Goal: Task Accomplishment & Management: Complete application form

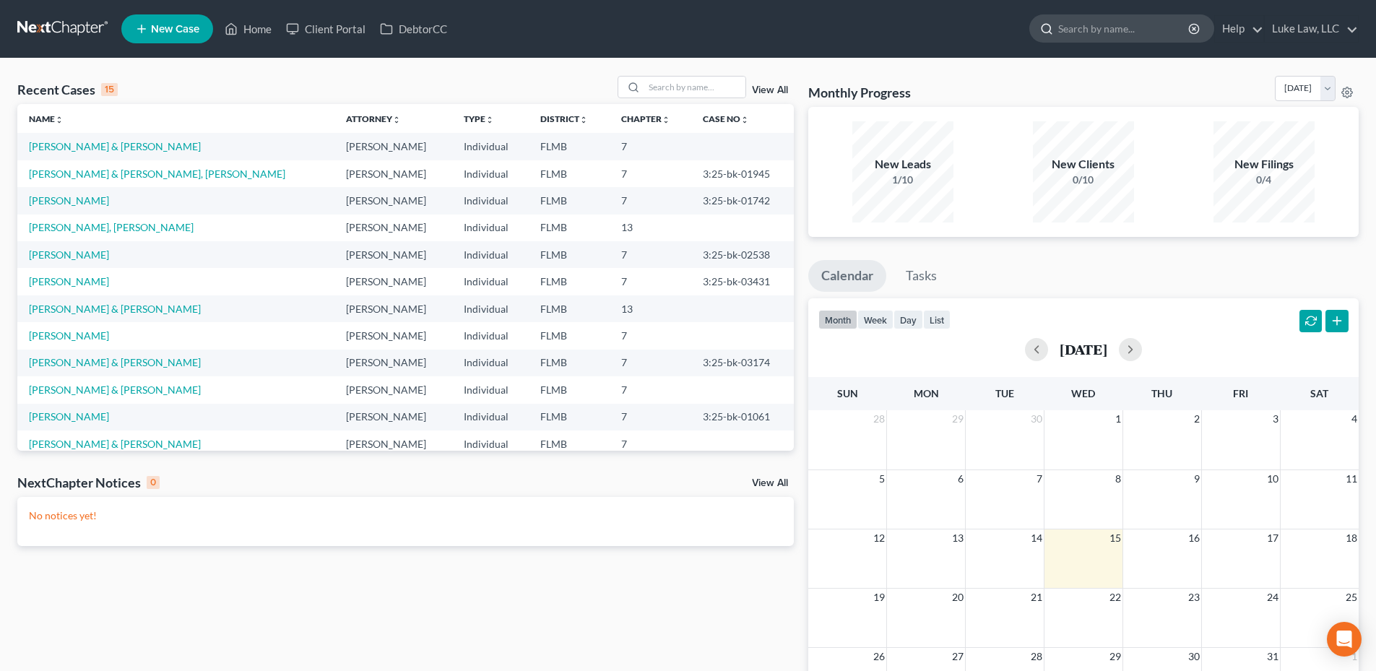
click at [1070, 23] on input "search" at bounding box center [1124, 28] width 132 height 27
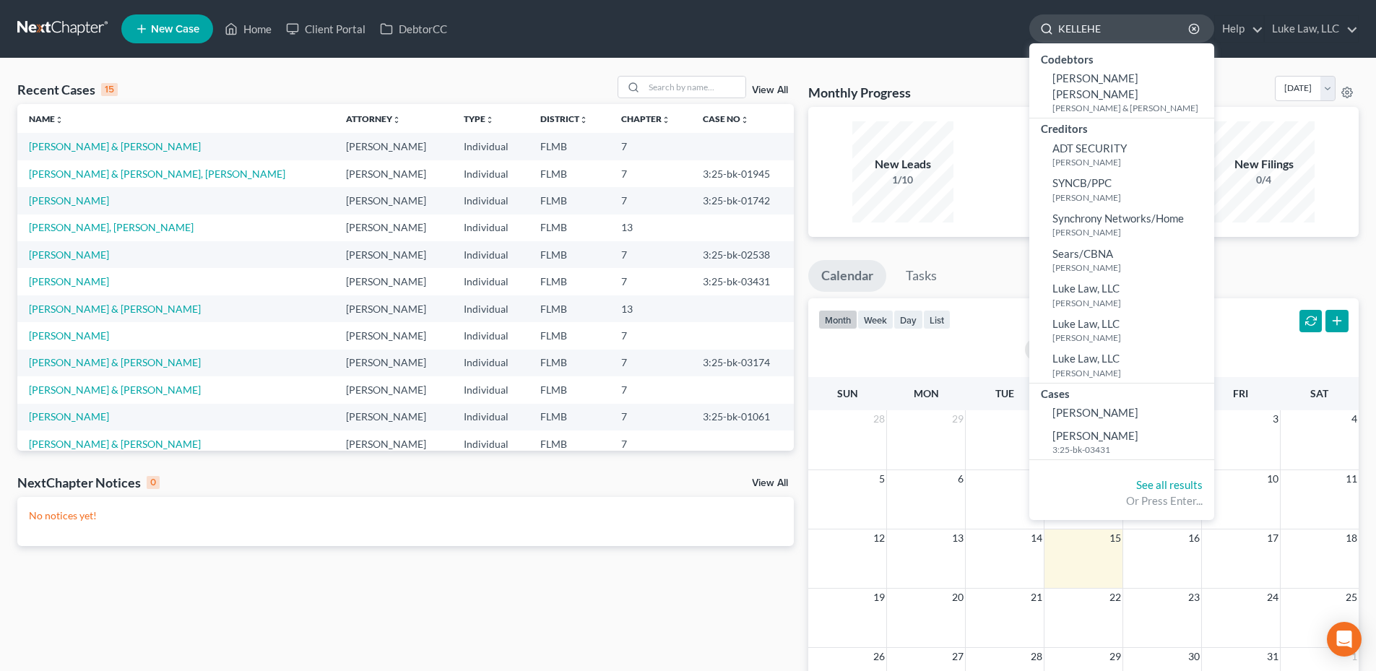
type input "[PERSON_NAME]"
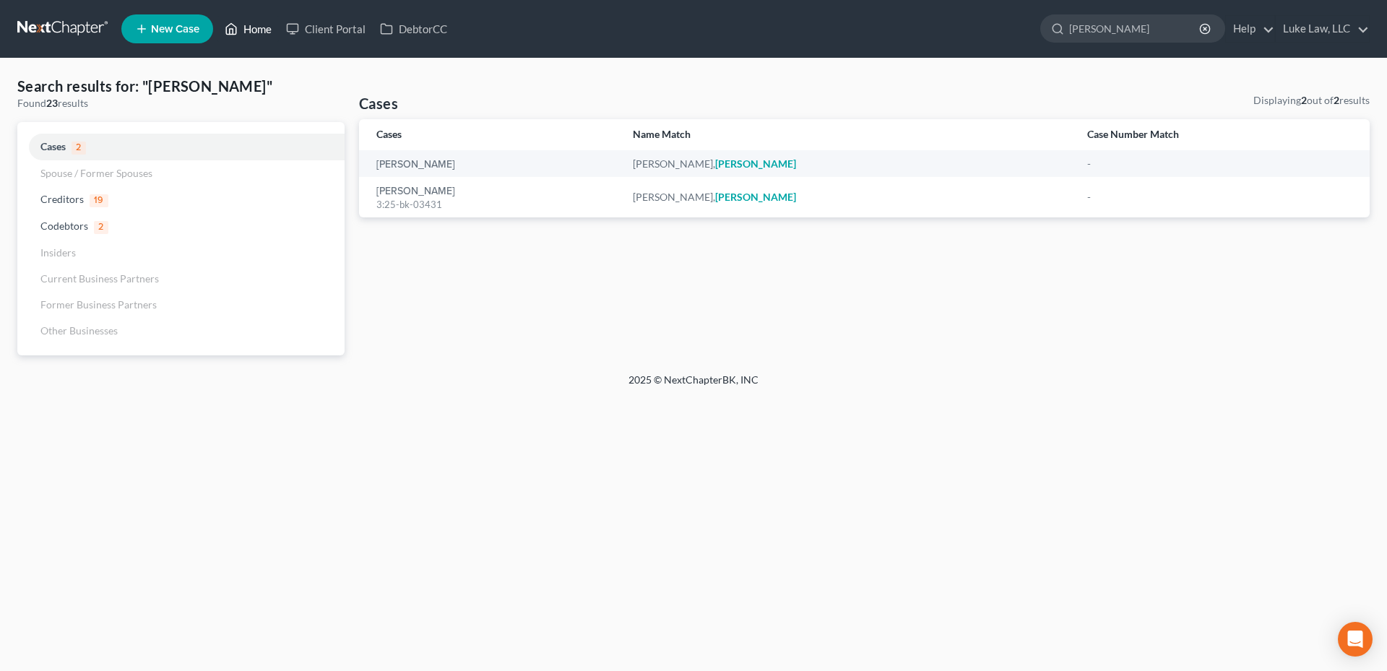
click at [271, 26] on link "Home" at bounding box center [247, 29] width 61 height 26
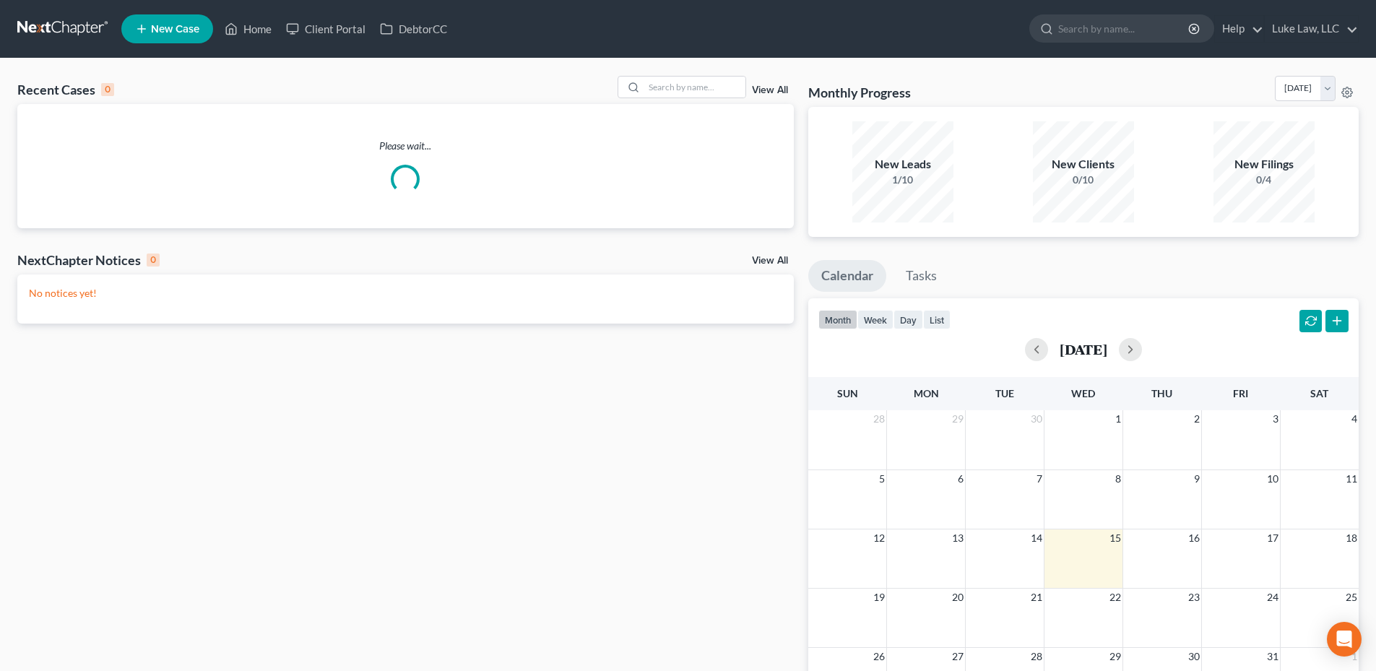
click at [173, 26] on span "New Case" at bounding box center [175, 29] width 48 height 11
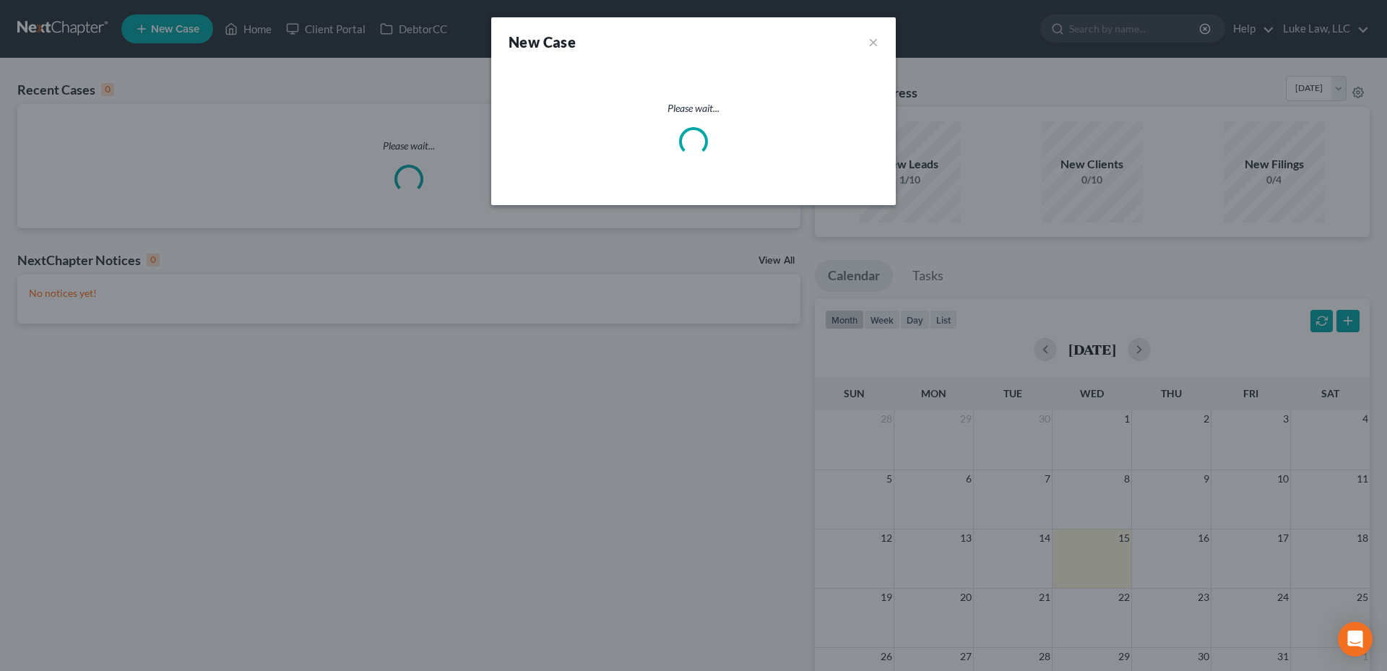
select select "15"
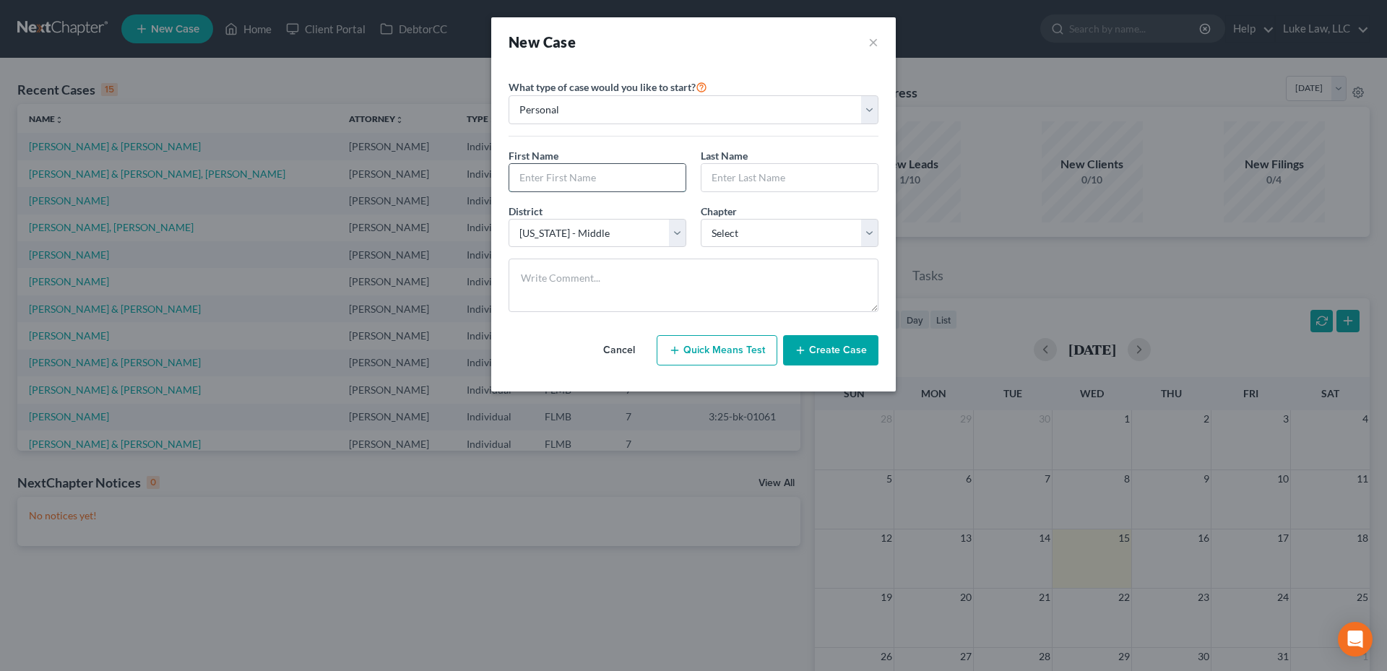
click at [563, 175] on input "text" at bounding box center [597, 177] width 176 height 27
type input "[PERSON_NAME]"
type input "k"
type input "T"
type input "[PERSON_NAME]"
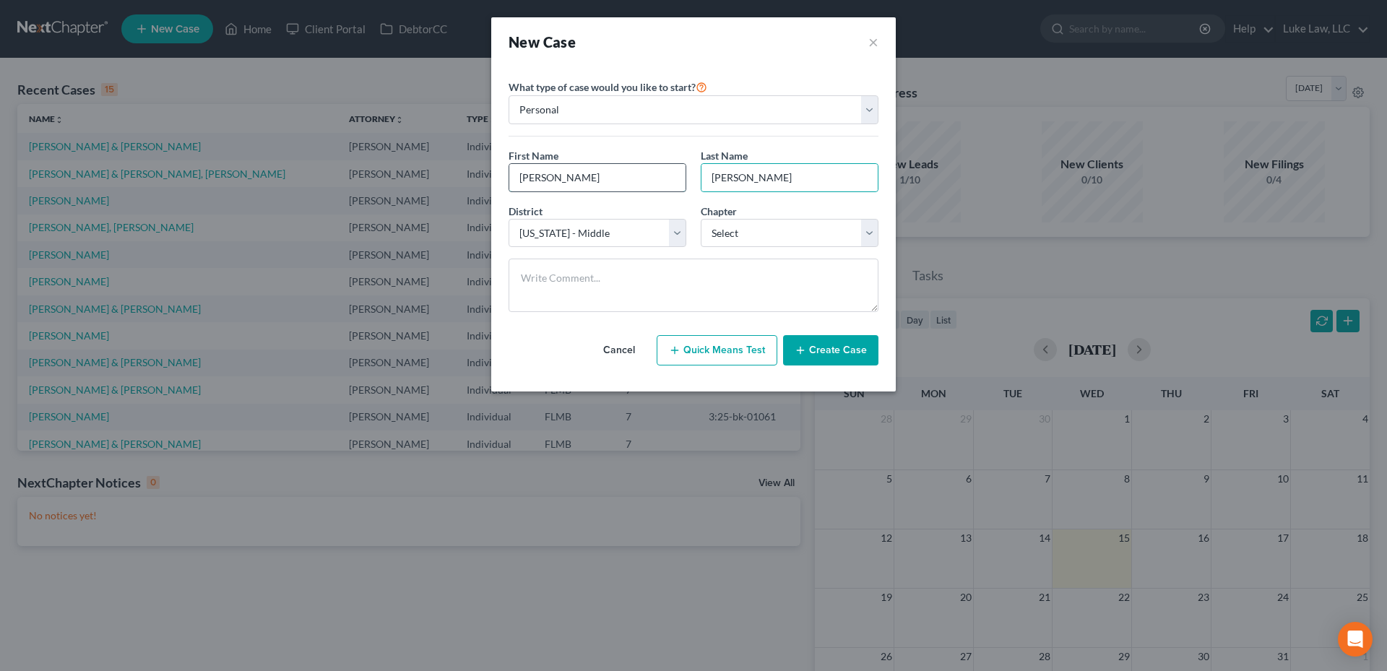
click at [581, 169] on input "[PERSON_NAME]" at bounding box center [597, 177] width 176 height 27
type input "t"
type input "[PERSON_NAME]"
click at [864, 236] on select "Select 7 11 12 13" at bounding box center [790, 233] width 178 height 29
select select "0"
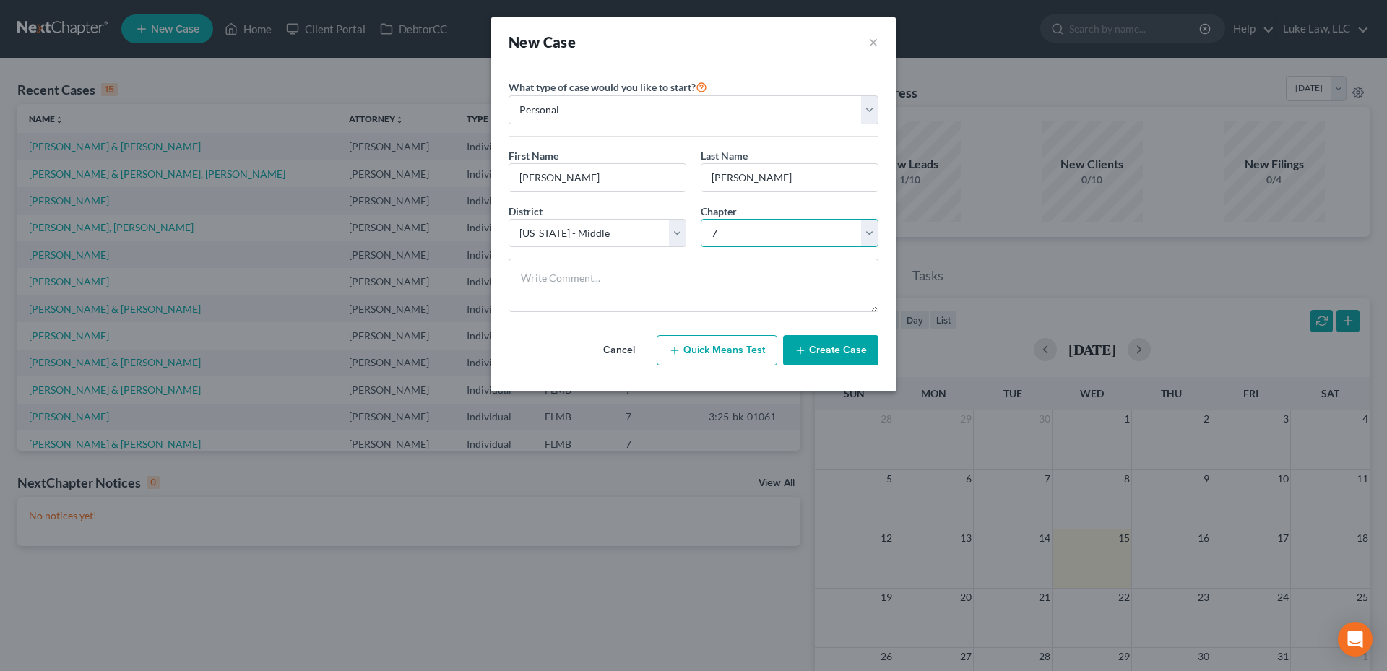
click at [701, 219] on select "Select 7 11 12 13" at bounding box center [790, 233] width 178 height 29
click at [821, 353] on button "Create Case" at bounding box center [830, 350] width 95 height 30
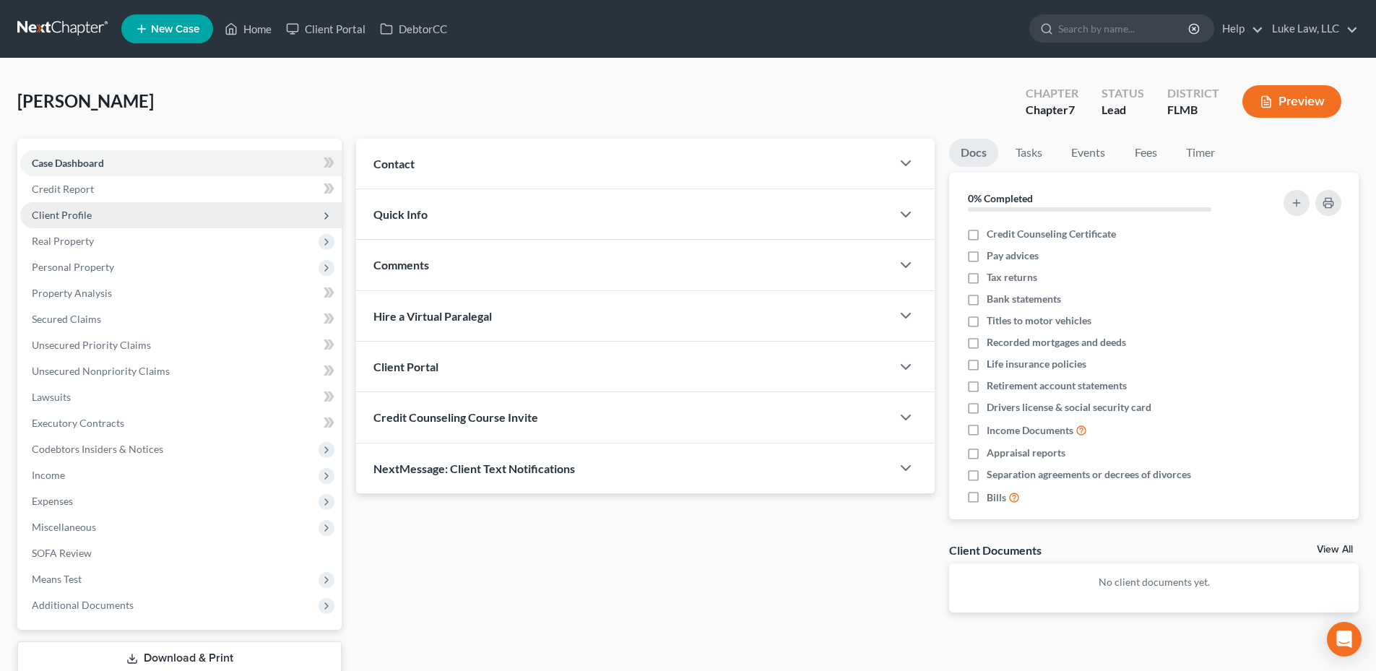
click at [76, 212] on span "Client Profile" at bounding box center [62, 215] width 60 height 12
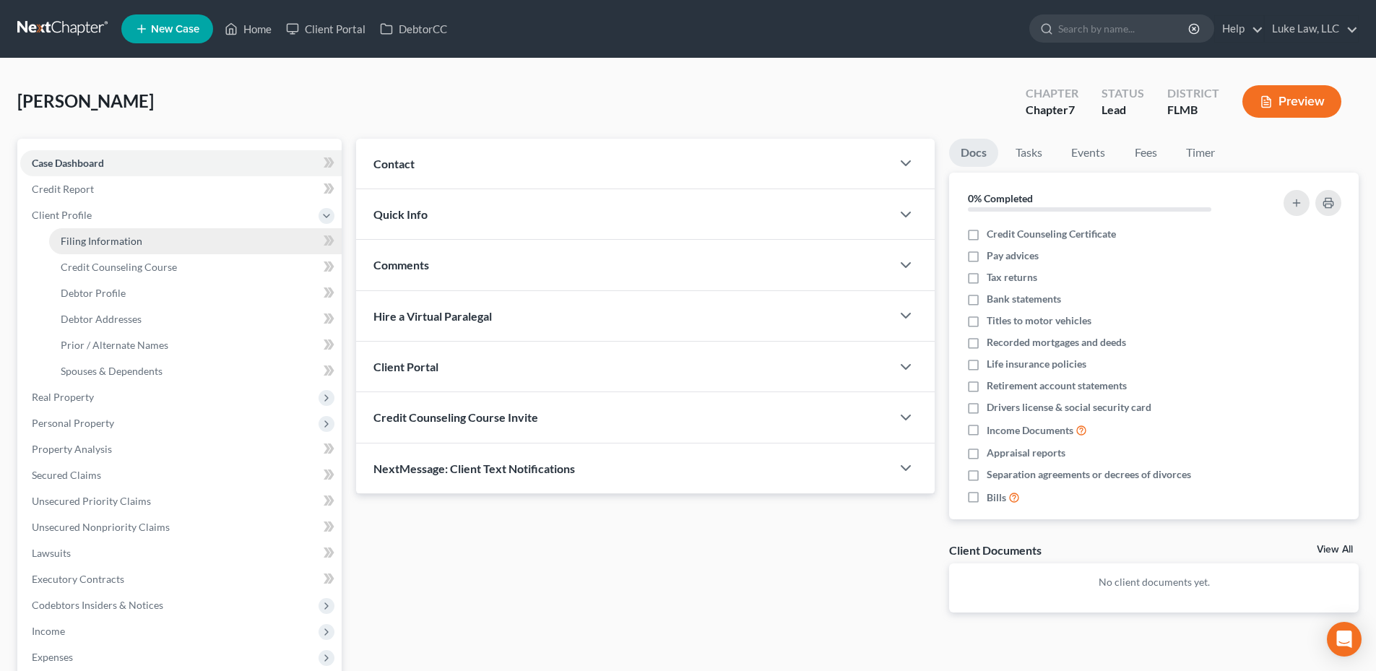
click at [82, 238] on span "Filing Information" at bounding box center [102, 241] width 82 height 12
select select "1"
select select "0"
select select "15"
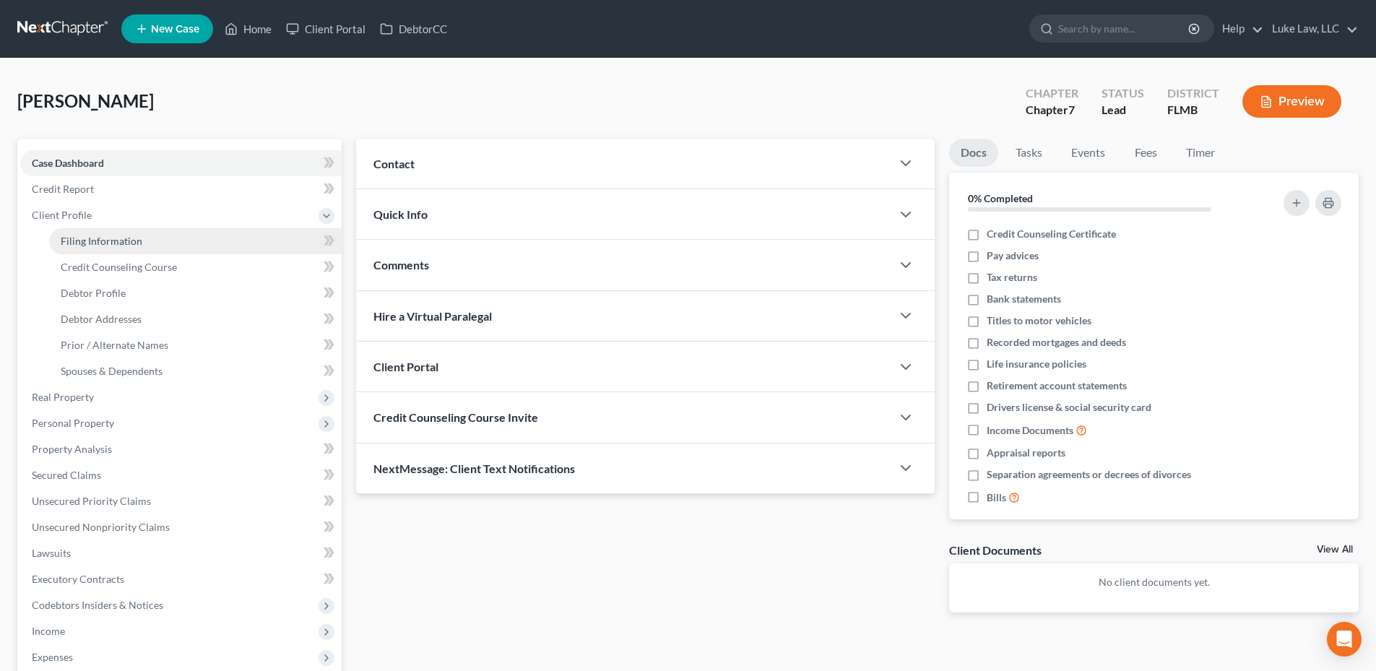
select select "9"
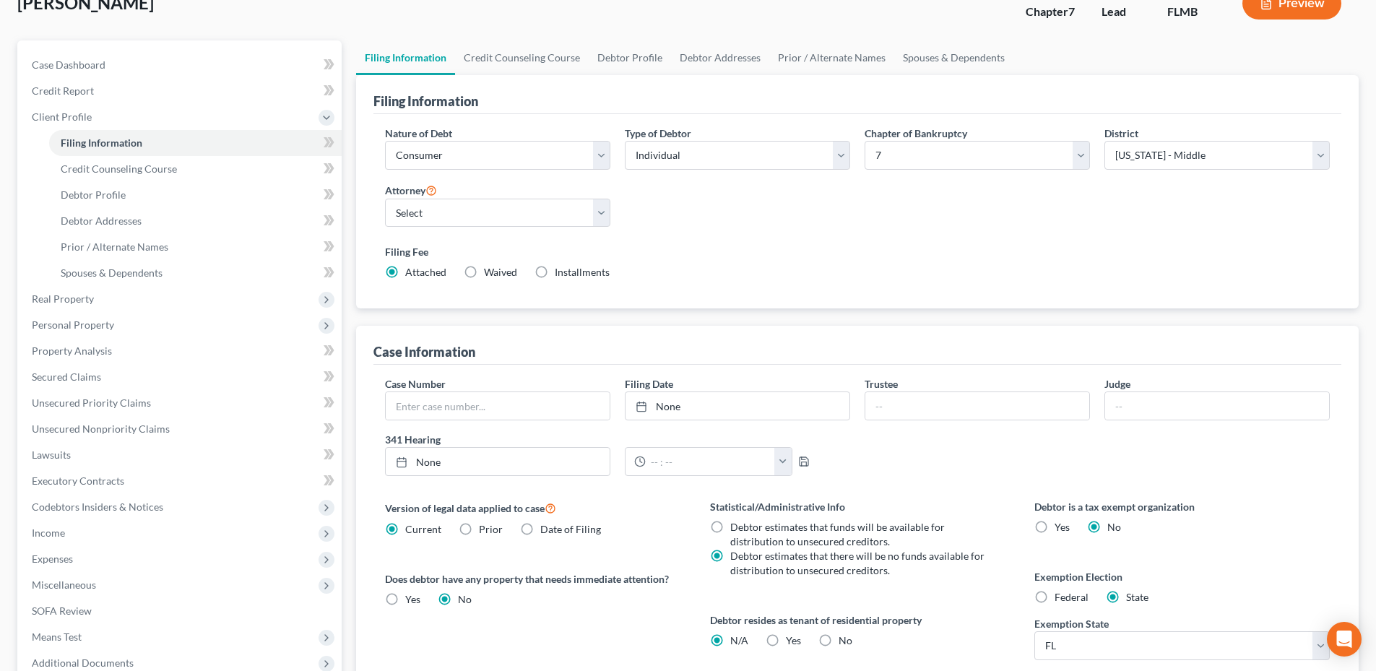
scroll to position [64, 0]
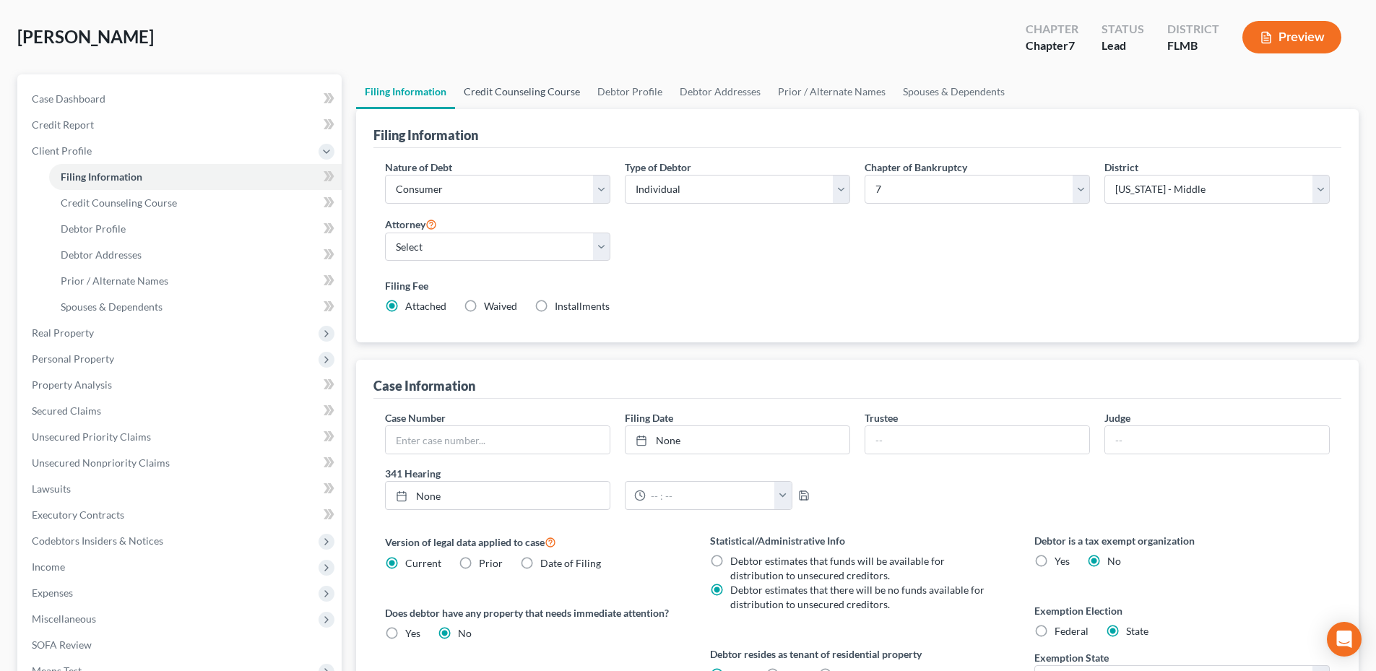
click at [554, 90] on link "Credit Counseling Course" at bounding box center [522, 91] width 134 height 35
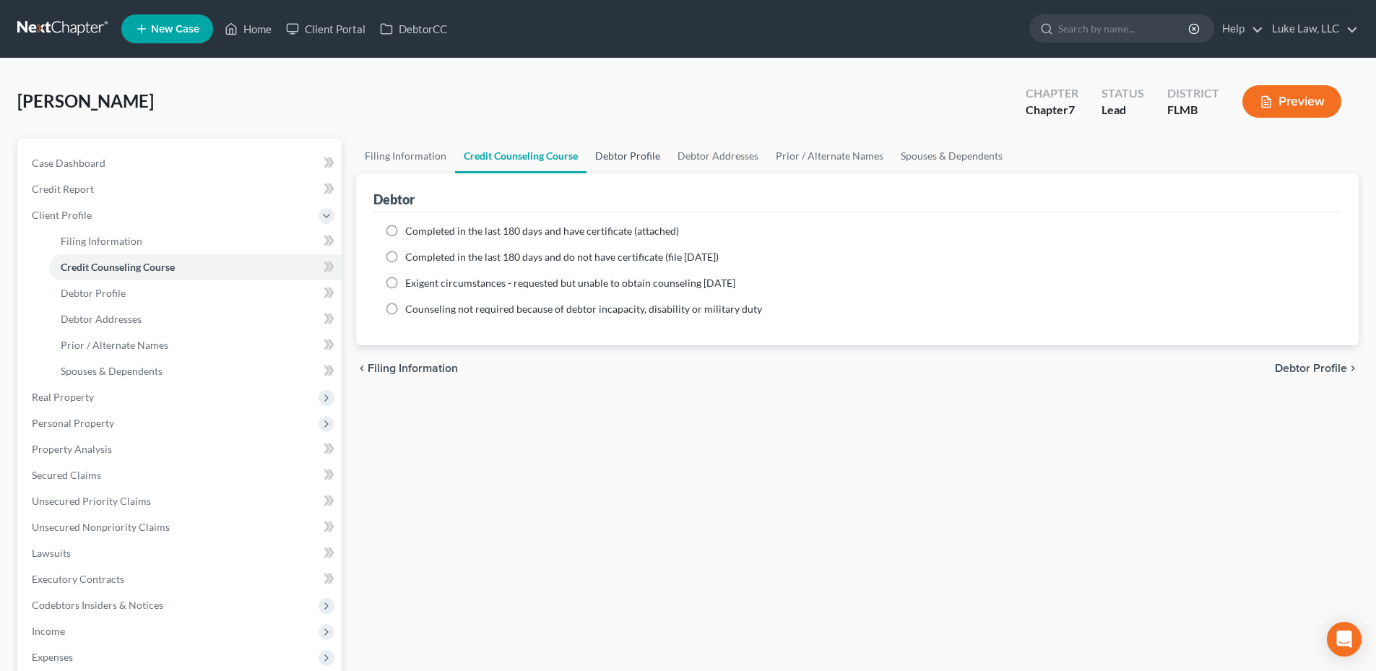
click at [641, 160] on link "Debtor Profile" at bounding box center [628, 156] width 82 height 35
select select "0"
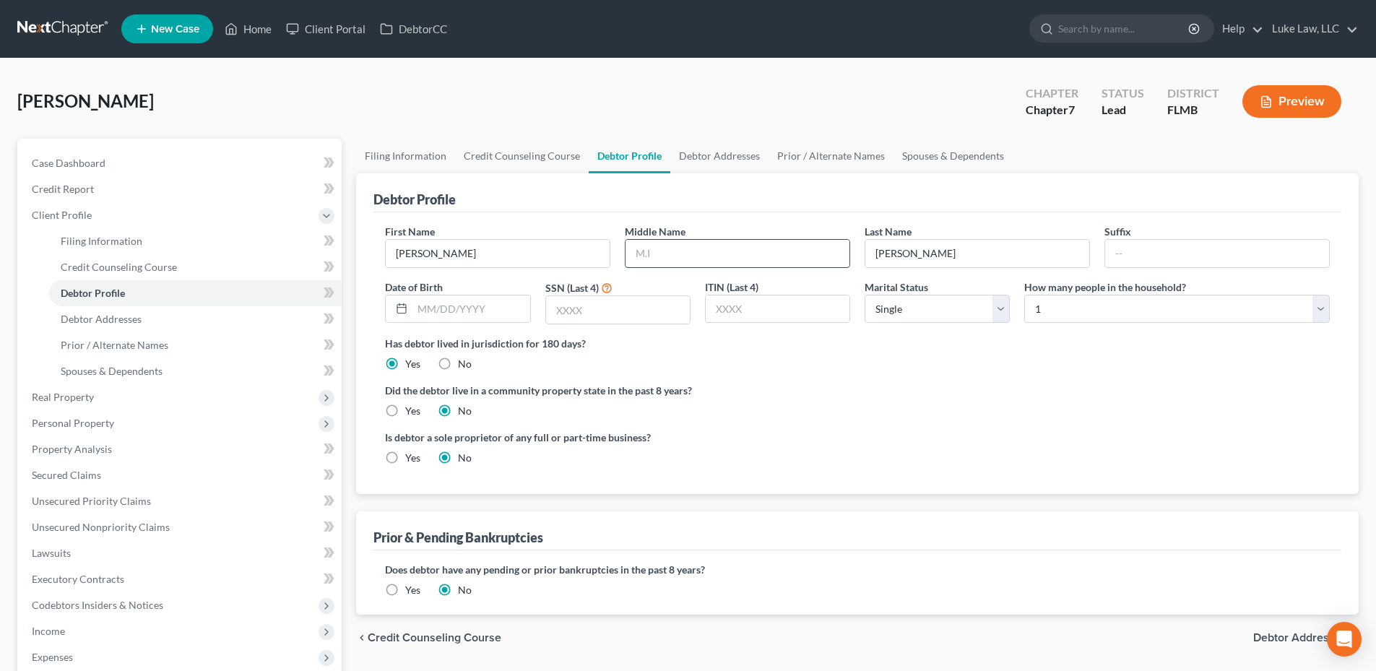
click at [663, 254] on input "text" at bounding box center [738, 253] width 224 height 27
type input "[PERSON_NAME]"
click at [418, 301] on input "text" at bounding box center [470, 308] width 117 height 27
type input "[DATE]"
click at [593, 311] on input "text" at bounding box center [618, 309] width 144 height 27
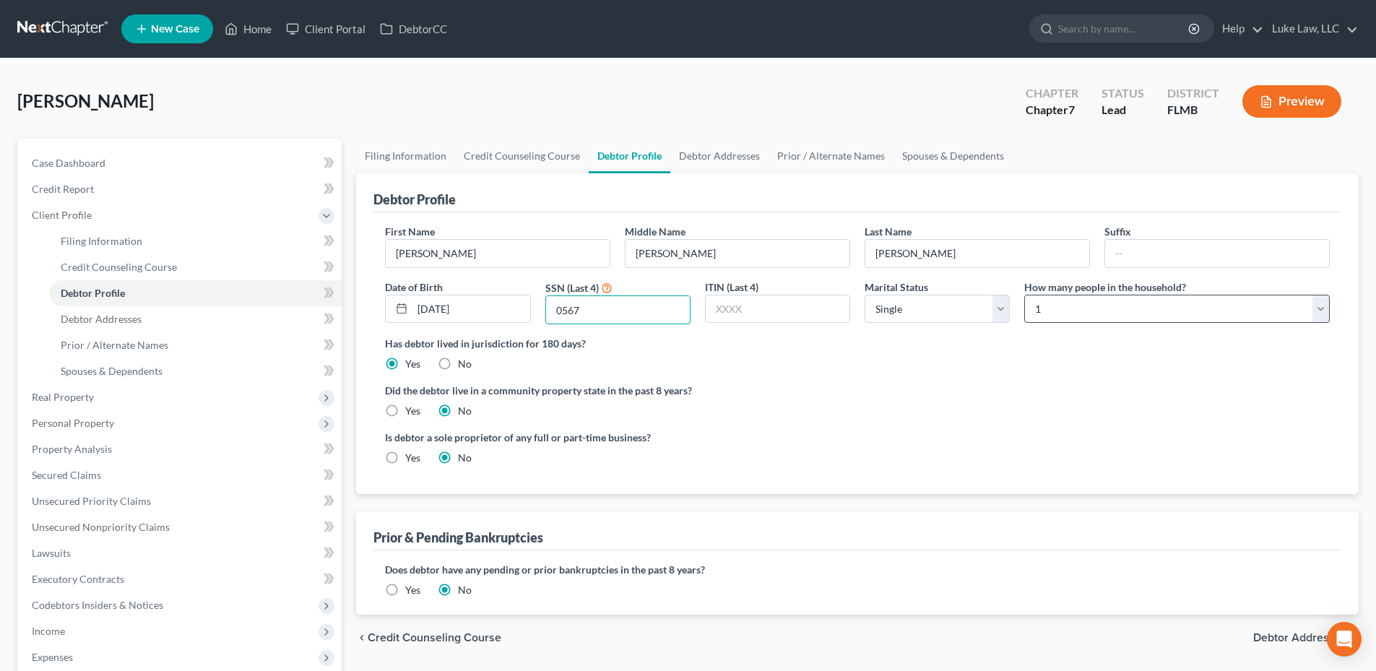
type input "0567"
click at [1323, 312] on select "Select 1 2 3 4 5 6 7 8 9 10 11 12 13 14 15 16 17 18 19 20" at bounding box center [1177, 309] width 306 height 29
select select "1"
click at [1024, 295] on select "Select 1 2 3 4 5 6 7 8 9 10 11 12 13 14 15 16 17 18 19 20" at bounding box center [1177, 309] width 306 height 29
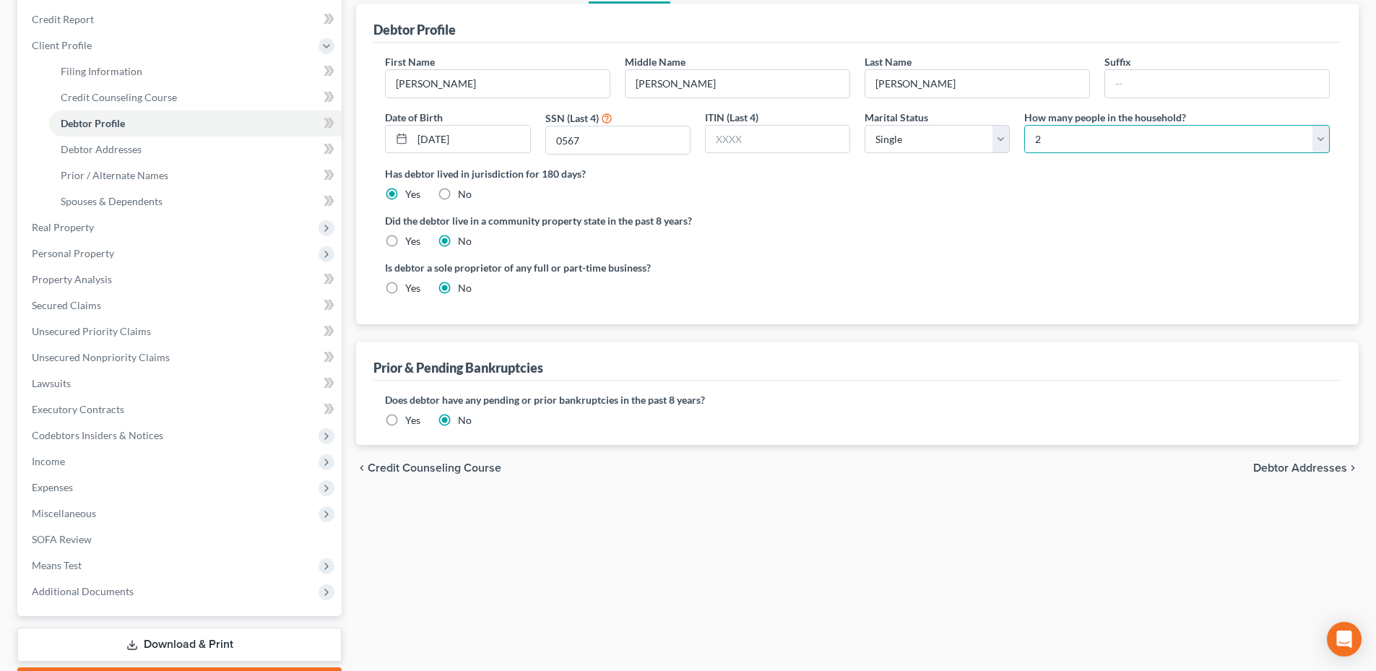
scroll to position [144, 0]
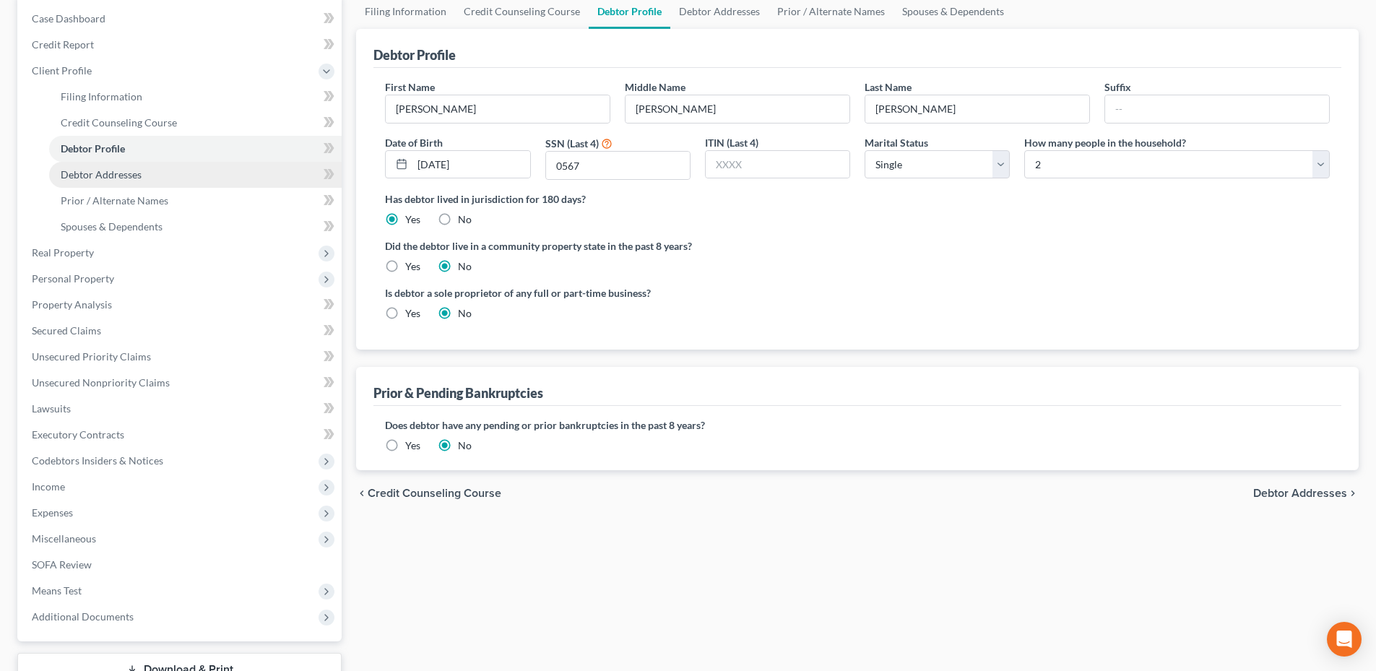
click at [120, 168] on span "Debtor Addresses" at bounding box center [101, 174] width 81 height 12
select select "0"
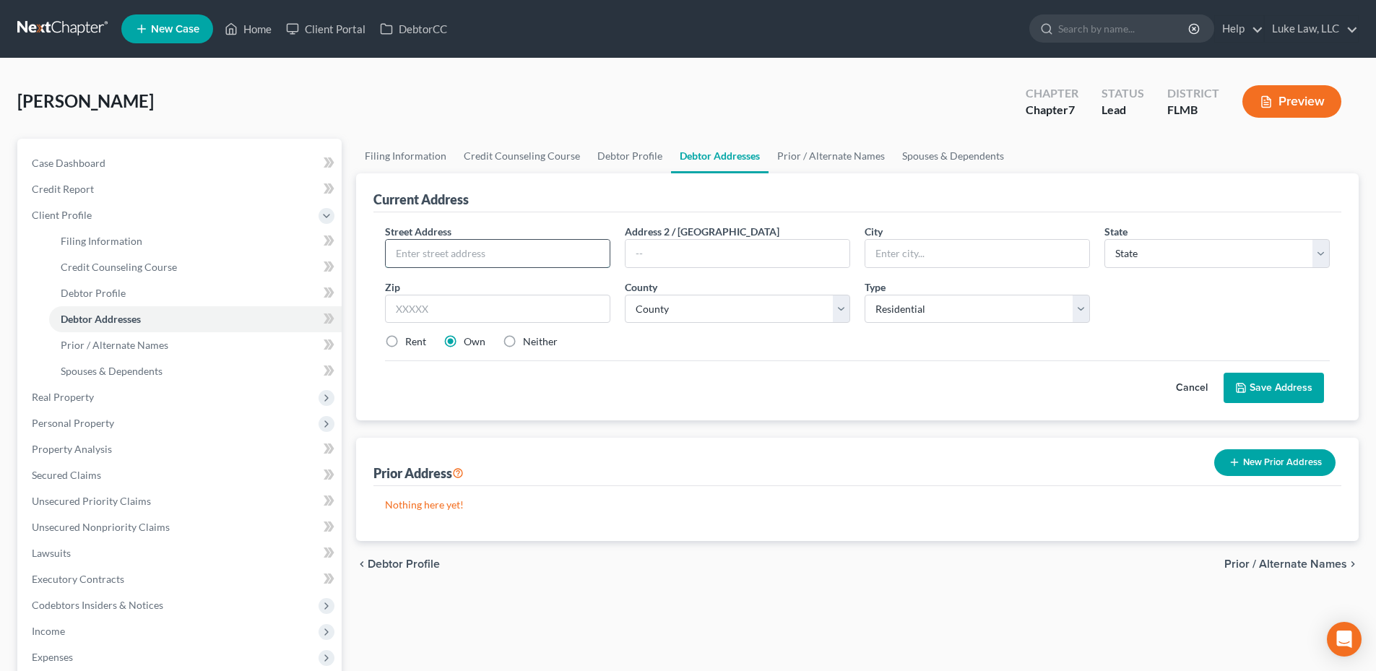
click at [477, 256] on input "text" at bounding box center [498, 253] width 224 height 27
type input "[STREET_ADDRESS]"
click at [907, 246] on input "text" at bounding box center [977, 253] width 224 height 27
type input "[GEOGRAPHIC_DATA]"
select select "9"
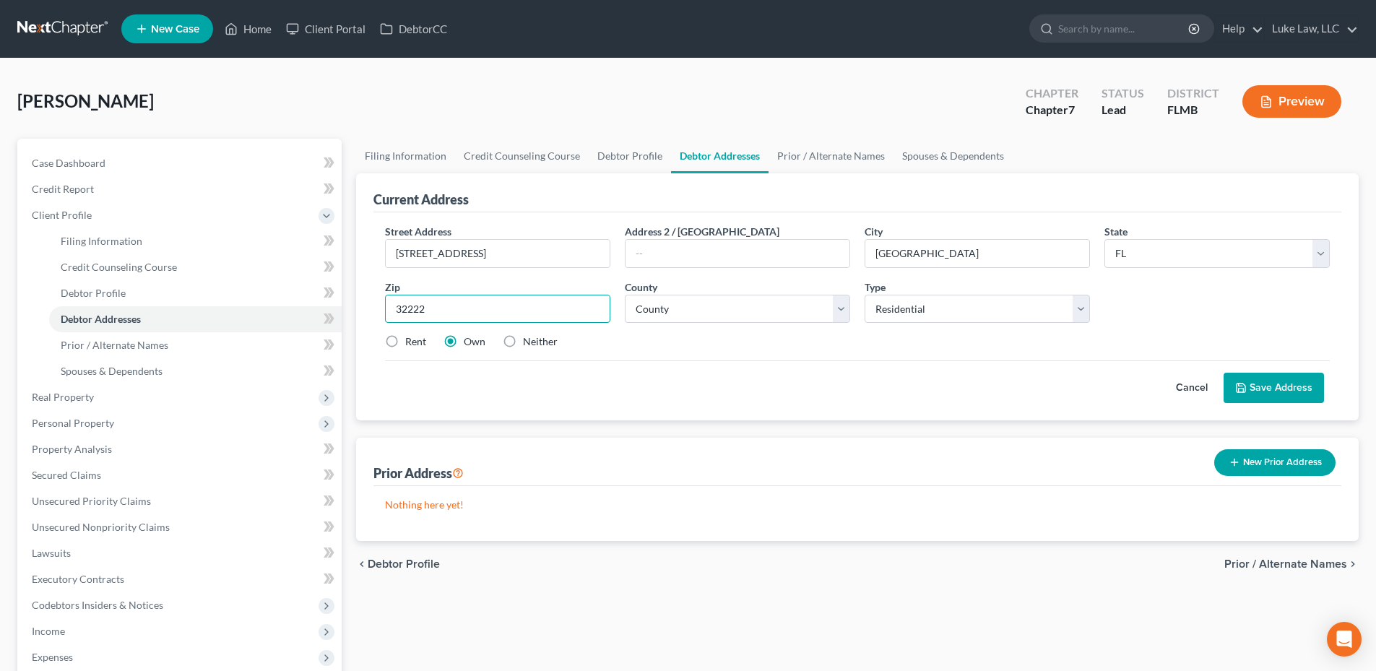
type input "32222"
click at [1263, 389] on button "Save Address" at bounding box center [1274, 388] width 100 height 30
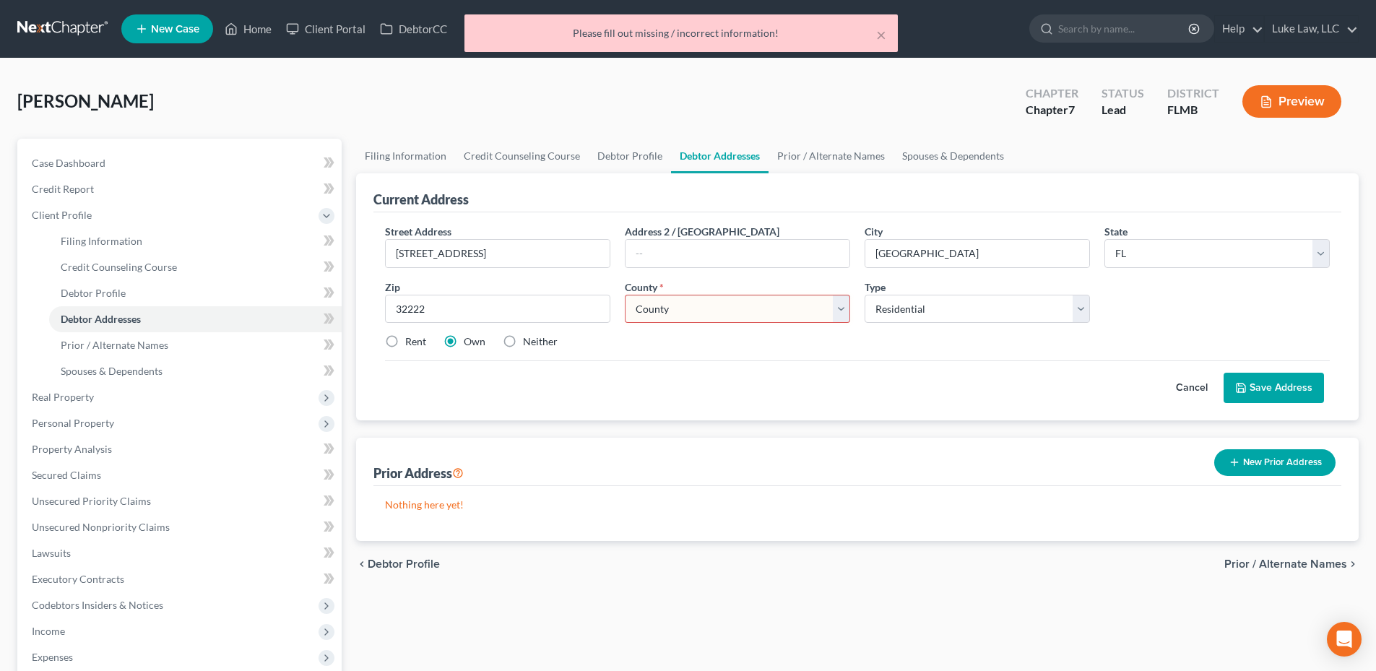
click at [844, 309] on select "County [GEOGRAPHIC_DATA] [GEOGRAPHIC_DATA] [GEOGRAPHIC_DATA] [GEOGRAPHIC_DATA] …" at bounding box center [737, 309] width 225 height 29
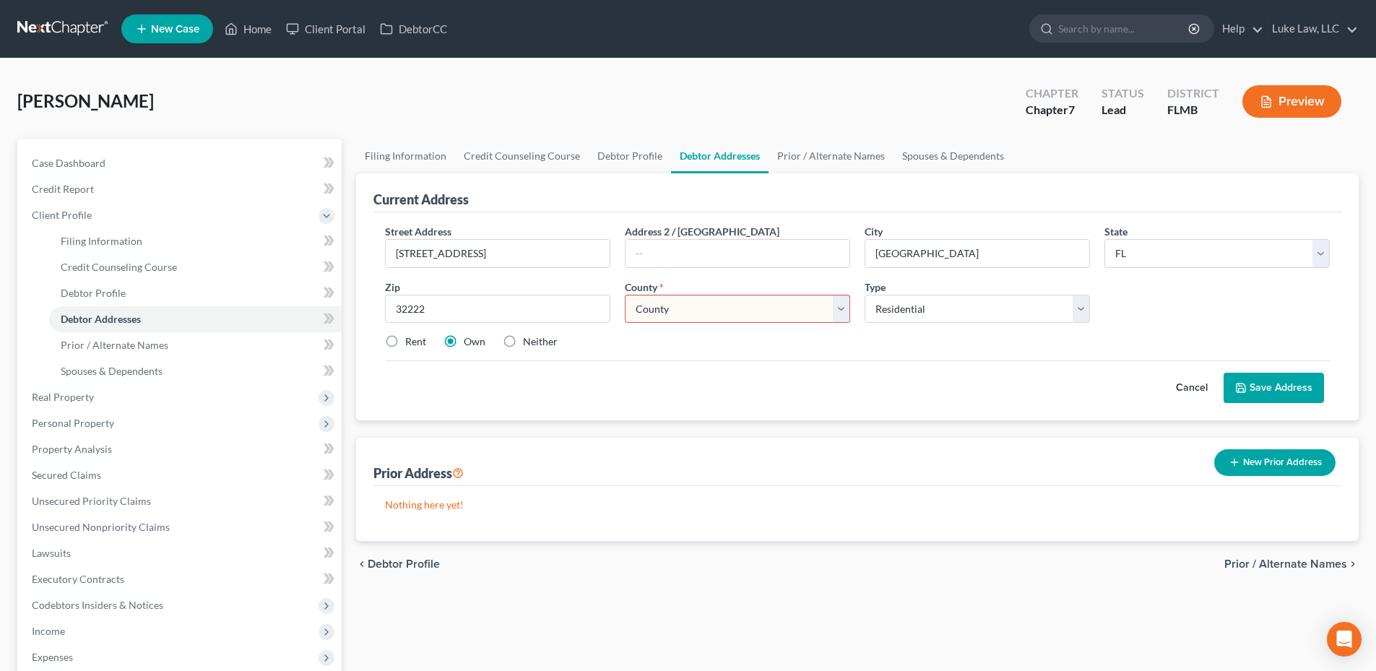
select select "14"
click at [625, 295] on select "County [GEOGRAPHIC_DATA] [GEOGRAPHIC_DATA] [GEOGRAPHIC_DATA] [GEOGRAPHIC_DATA] …" at bounding box center [737, 309] width 225 height 29
click at [1300, 379] on button "Save Address" at bounding box center [1274, 388] width 100 height 30
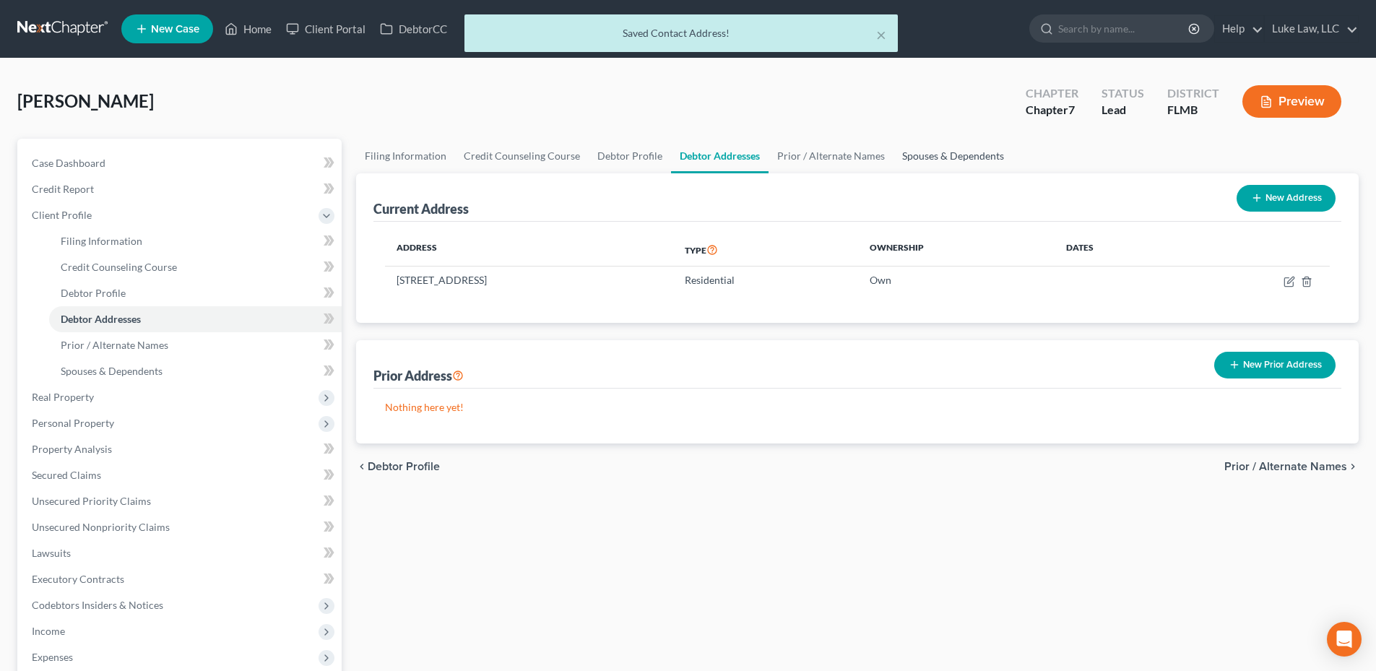
click at [936, 150] on link "Spouses & Dependents" at bounding box center [953, 156] width 119 height 35
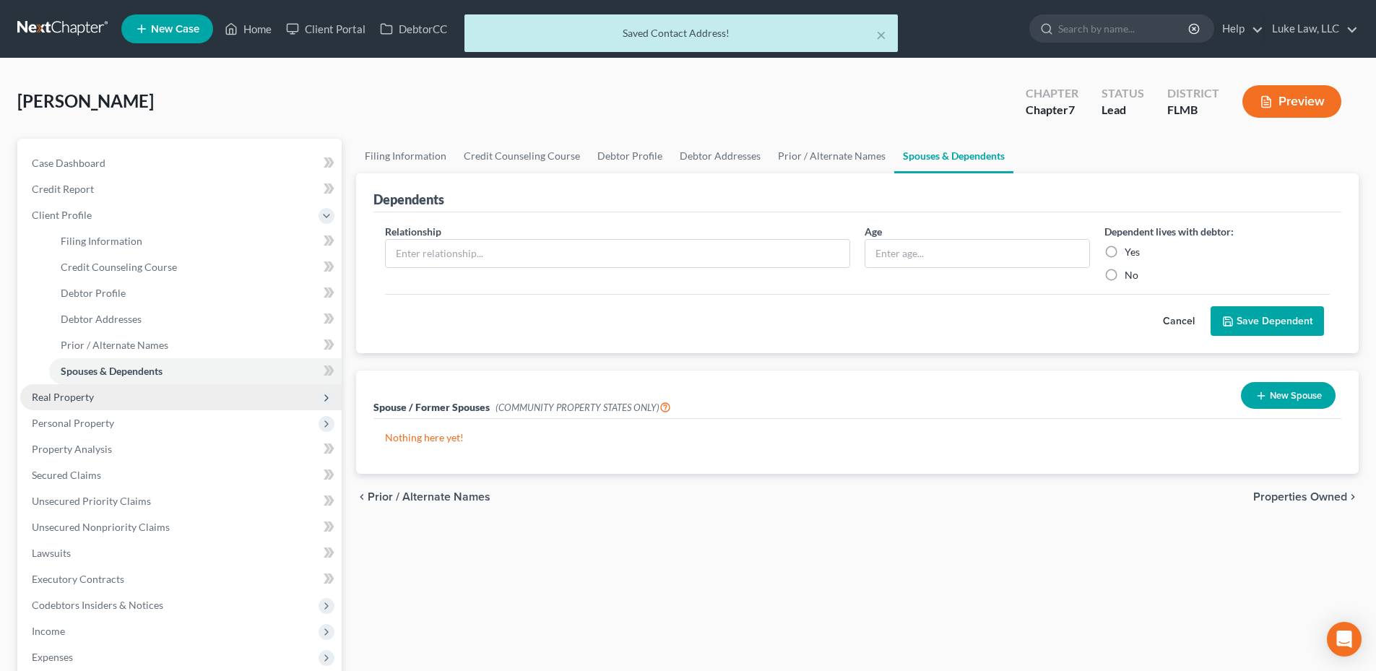
click at [59, 397] on span "Real Property" at bounding box center [63, 397] width 62 height 12
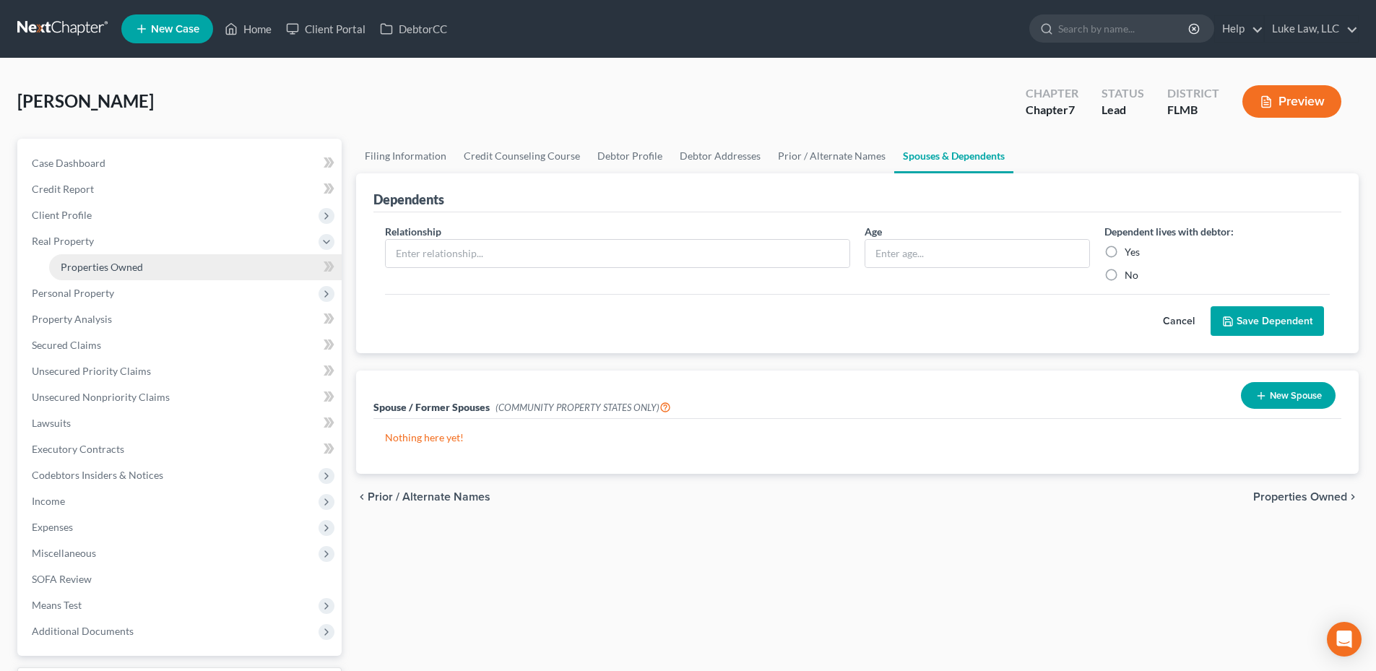
click at [110, 263] on span "Properties Owned" at bounding box center [102, 267] width 82 height 12
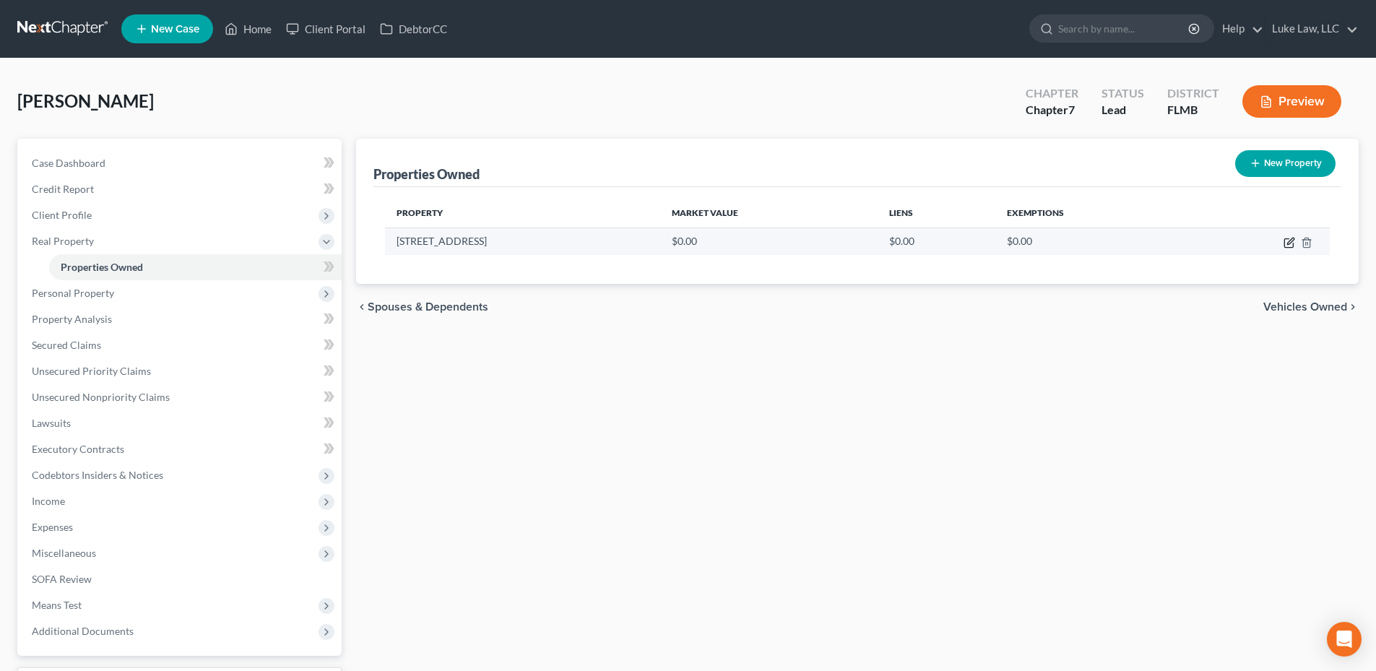
click at [1289, 244] on icon "button" at bounding box center [1290, 241] width 7 height 7
select select "9"
select select "14"
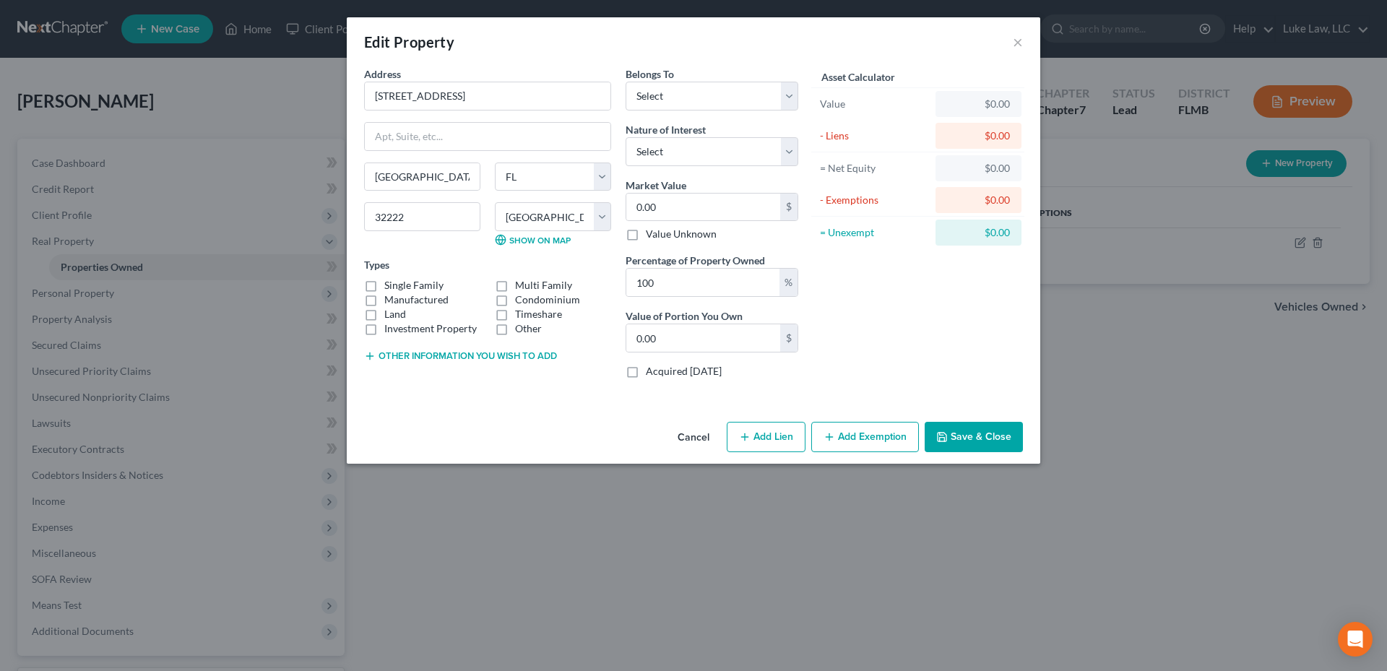
click at [947, 429] on button "Save & Close" at bounding box center [974, 437] width 98 height 30
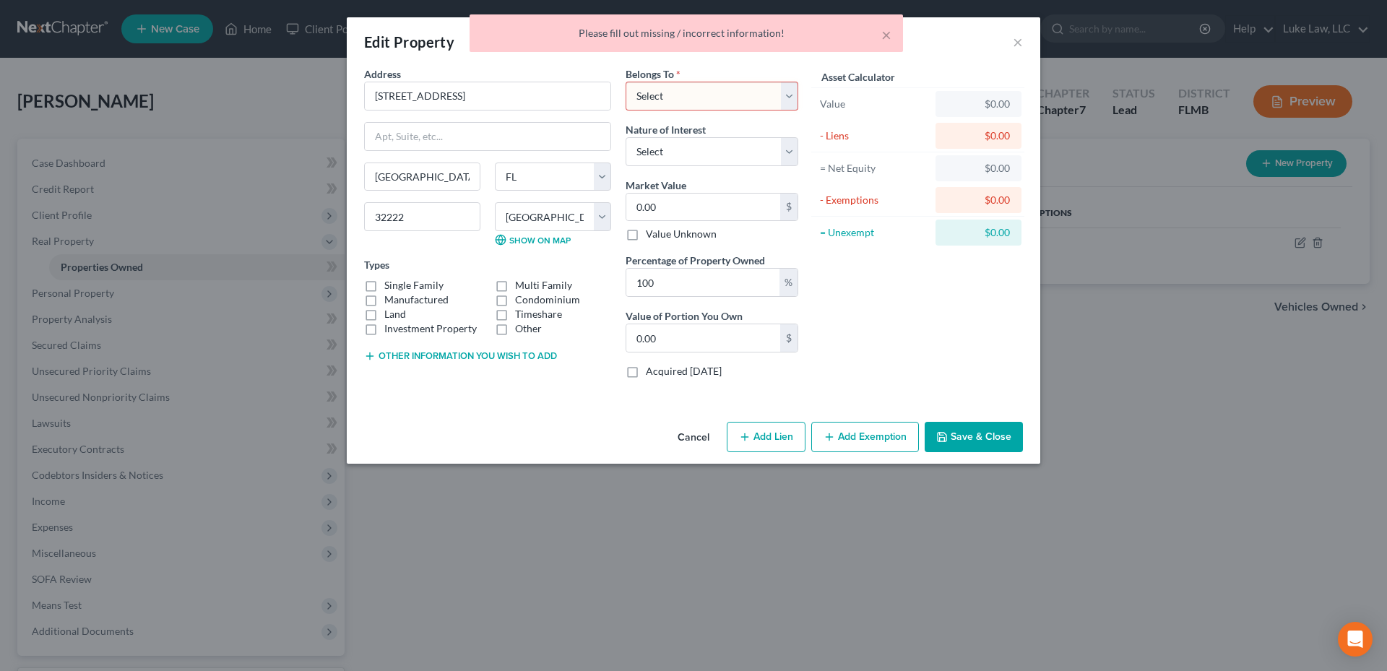
click at [693, 432] on button "Cancel" at bounding box center [693, 437] width 55 height 29
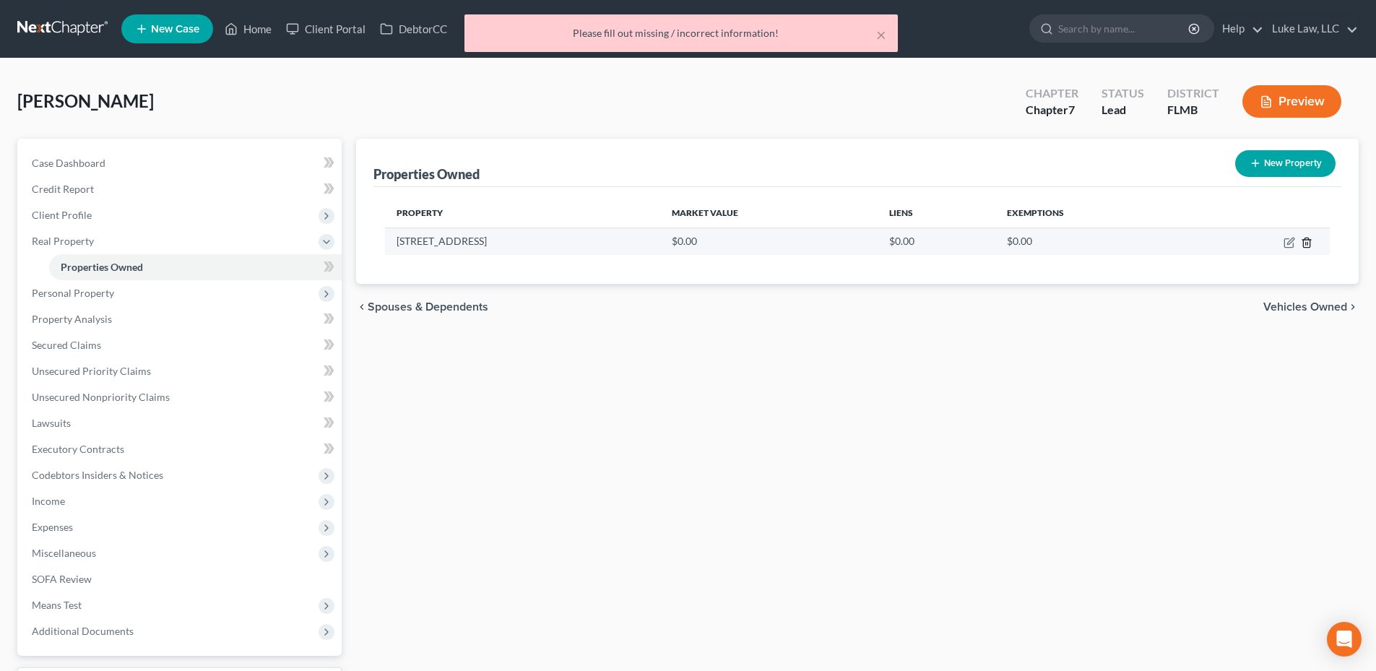
click at [1307, 244] on icon "button" at bounding box center [1307, 243] width 12 height 12
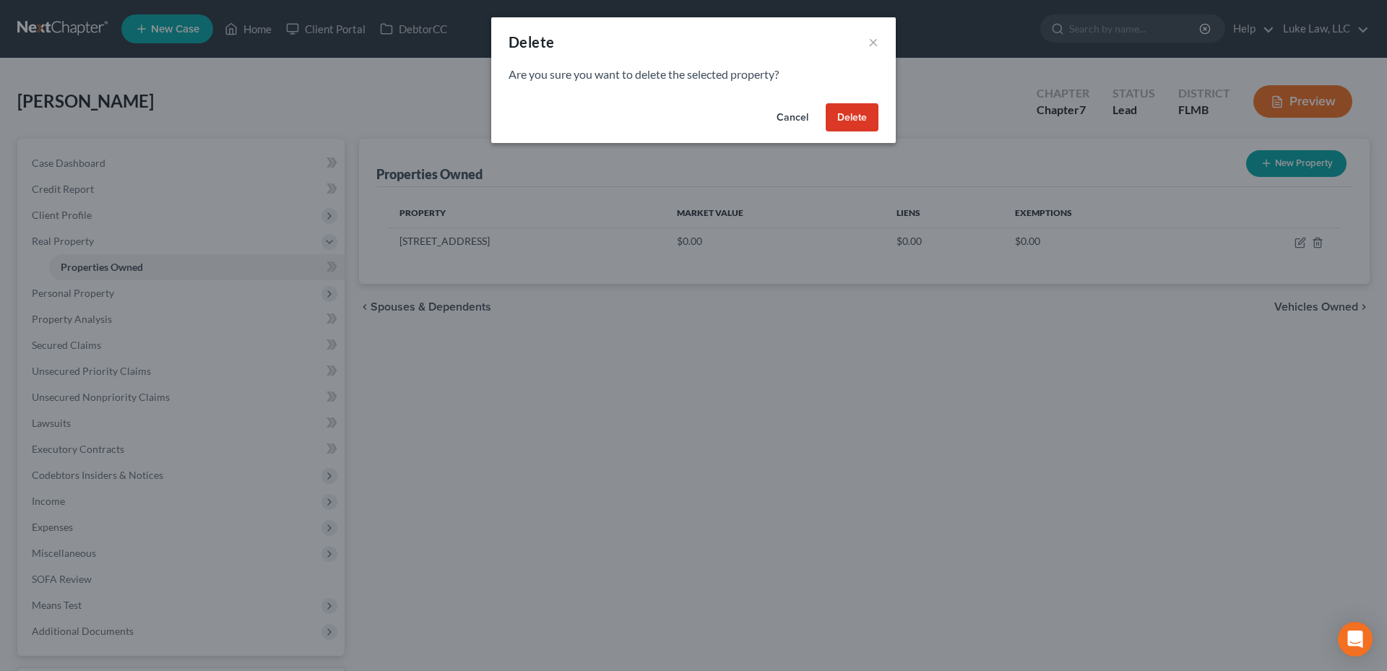
drag, startPoint x: 862, startPoint y: 111, endPoint x: 847, endPoint y: 126, distance: 21.5
click at [862, 111] on button "Delete" at bounding box center [852, 117] width 53 height 29
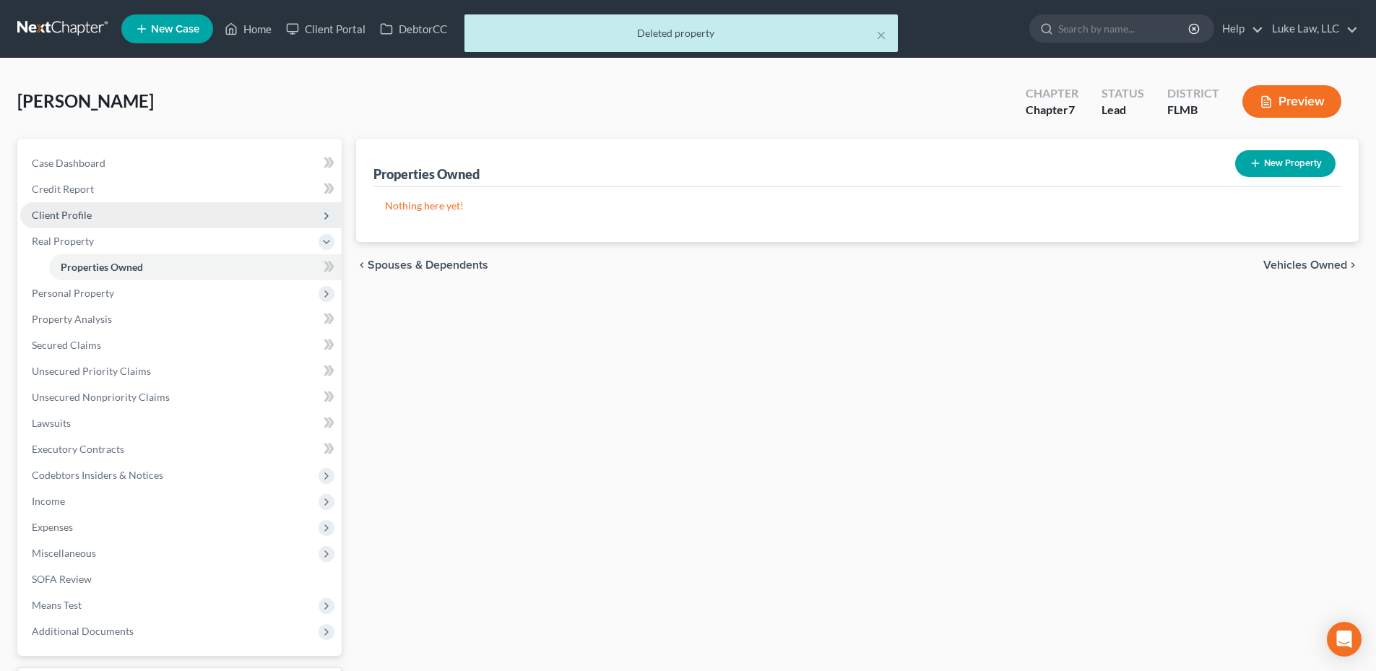
click at [74, 211] on span "Client Profile" at bounding box center [62, 215] width 60 height 12
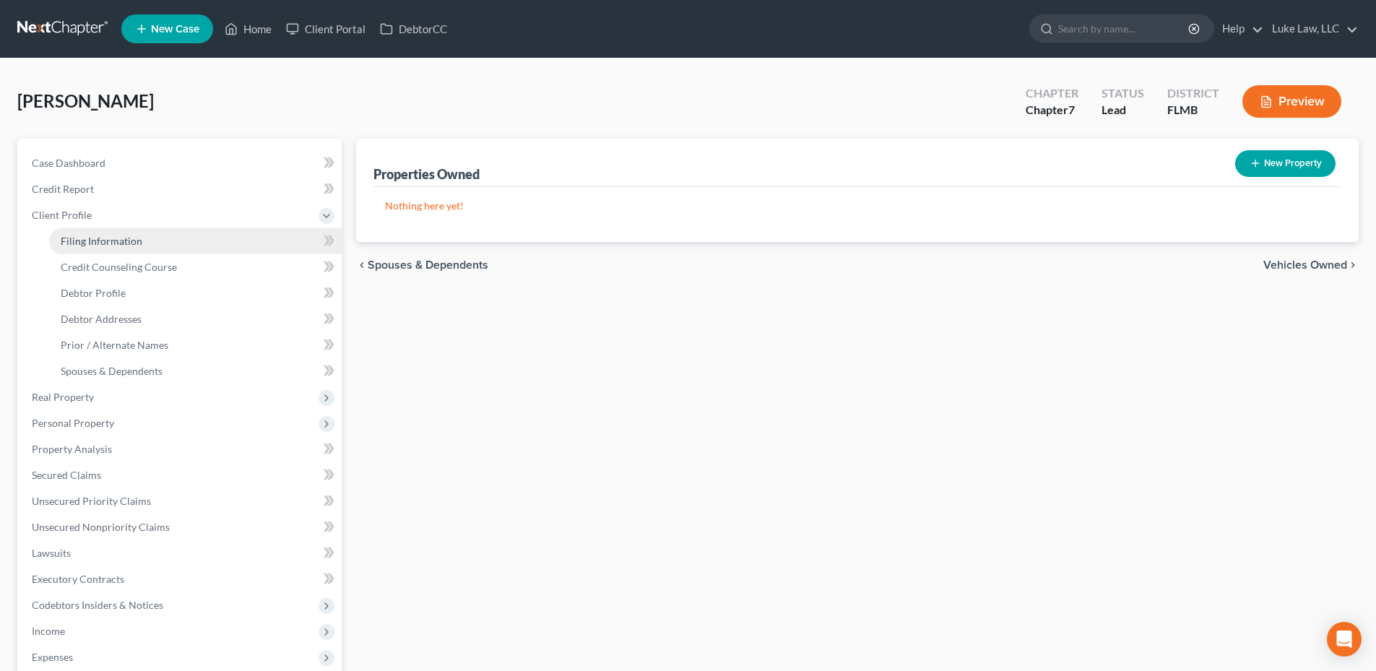
click at [95, 245] on span "Filing Information" at bounding box center [102, 241] width 82 height 12
select select "1"
select select "0"
select select "15"
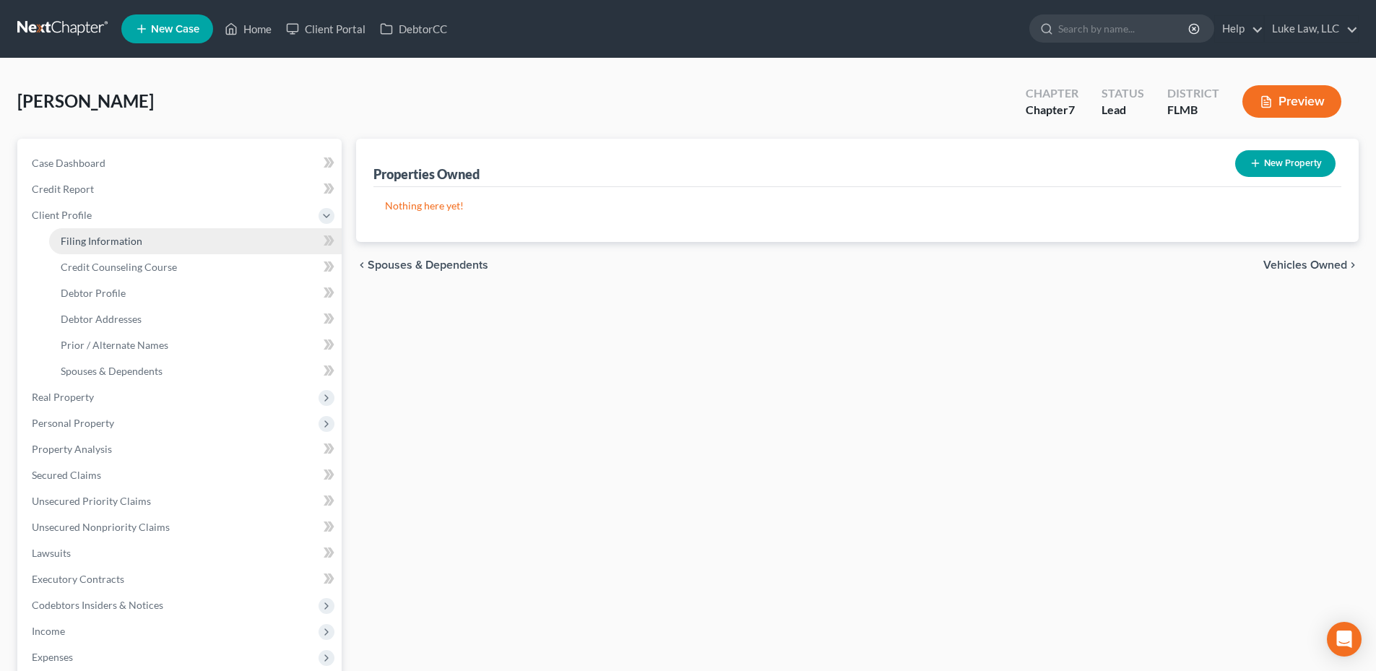
select select "0"
select select "9"
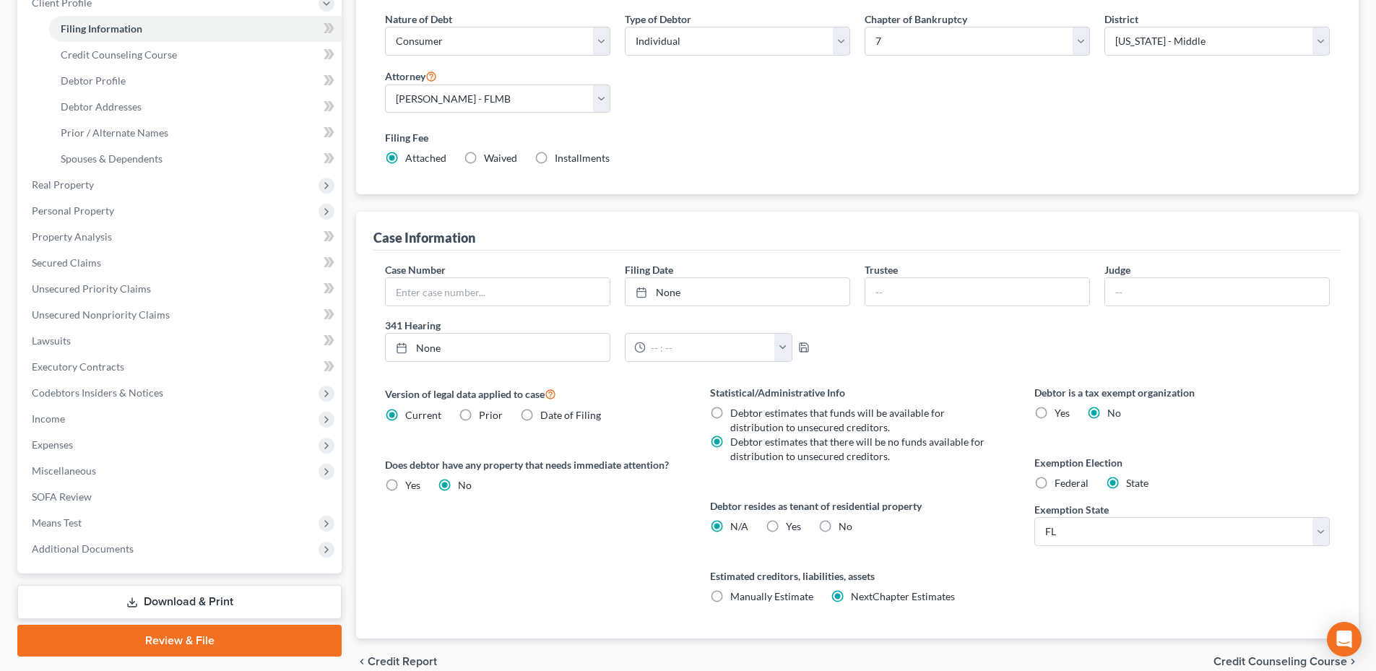
scroll to position [281, 0]
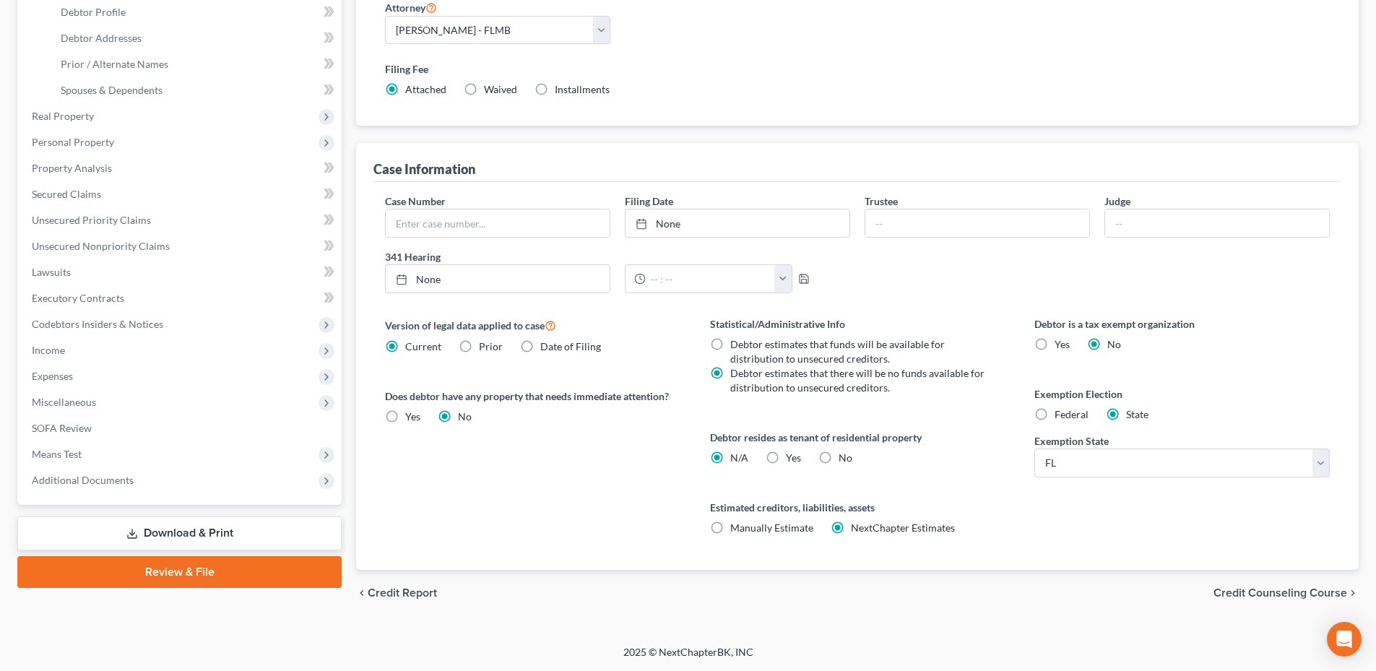
click at [786, 458] on label "Yes Yes" at bounding box center [793, 458] width 15 height 14
click at [792, 458] on input "Yes Yes" at bounding box center [796, 455] width 9 height 9
radio input "true"
radio input "false"
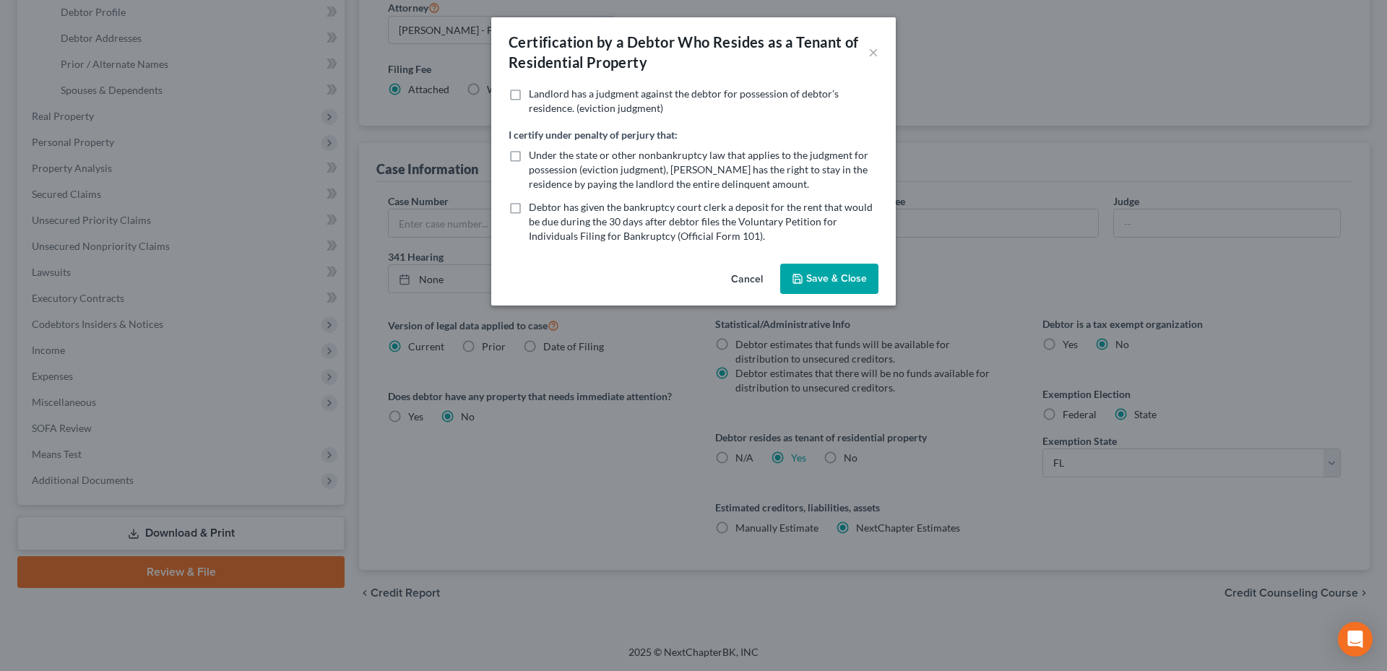
click at [818, 273] on button "Save & Close" at bounding box center [829, 279] width 98 height 30
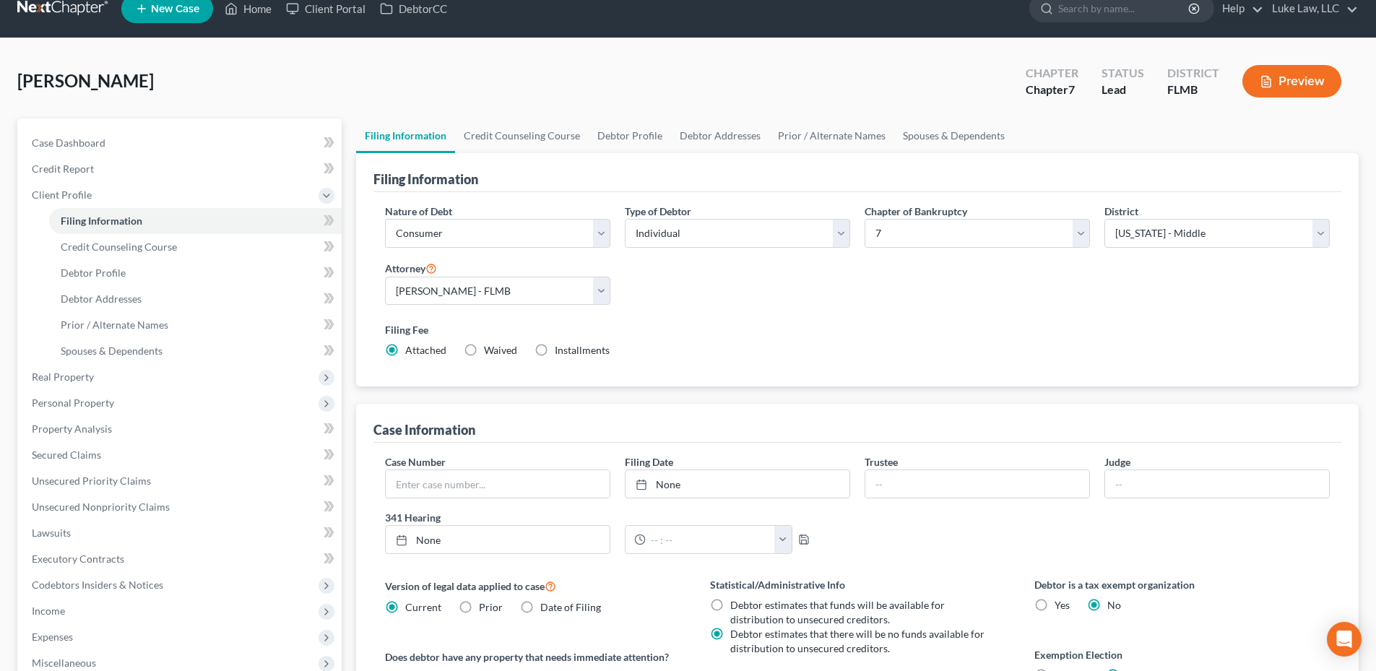
scroll to position [0, 0]
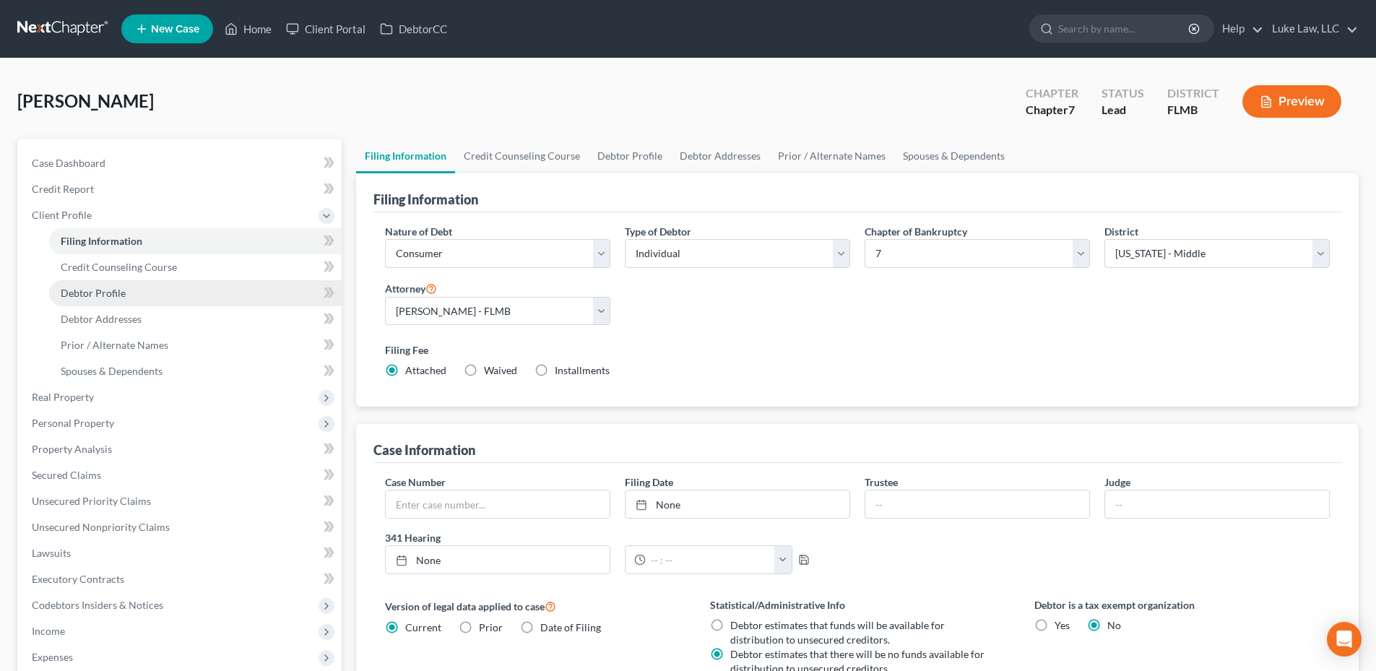
click at [114, 288] on span "Debtor Profile" at bounding box center [93, 293] width 65 height 12
select select "0"
select select "1"
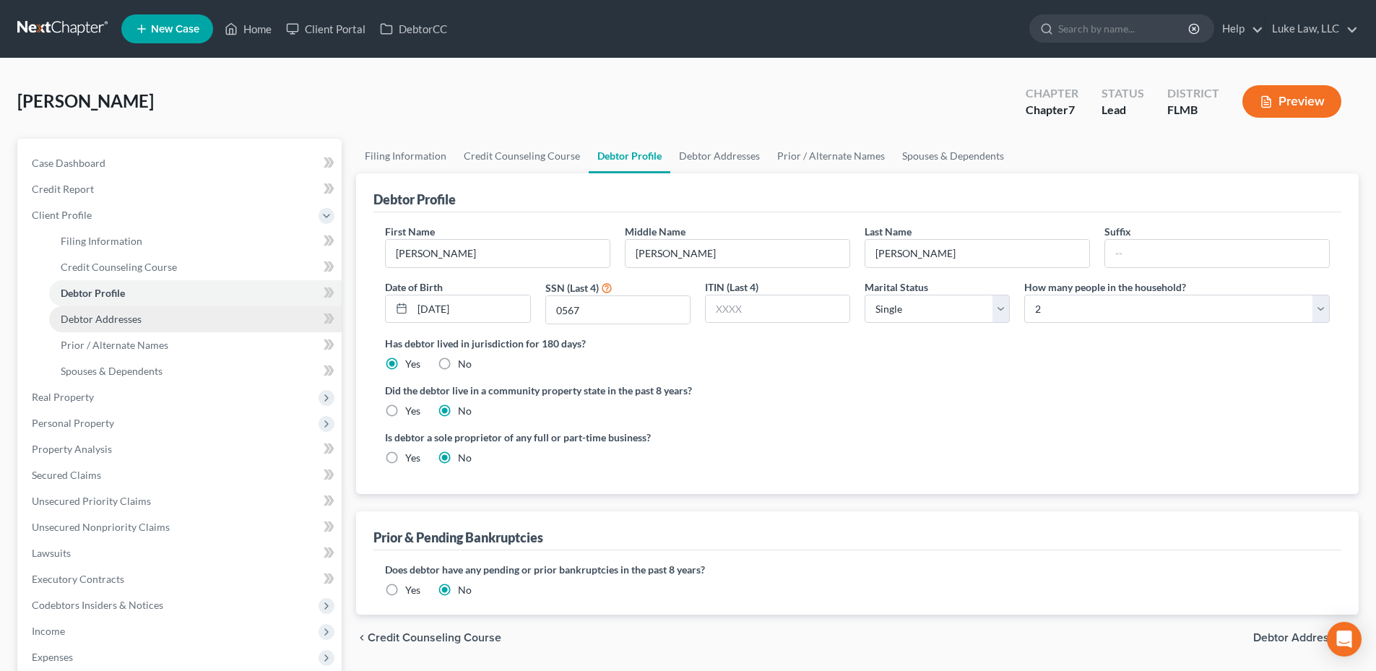
click at [114, 319] on span "Debtor Addresses" at bounding box center [101, 319] width 81 height 12
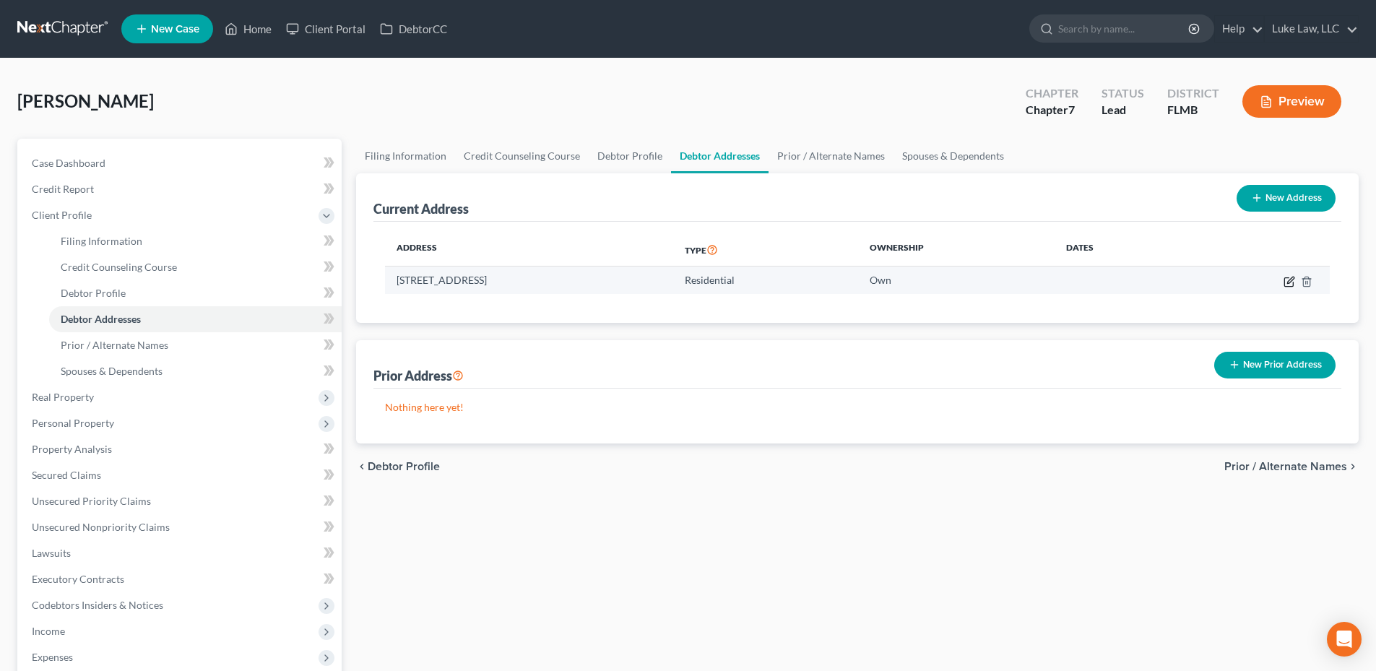
click at [1289, 282] on icon "button" at bounding box center [1290, 282] width 12 height 12
select select "9"
select select "14"
select select "0"
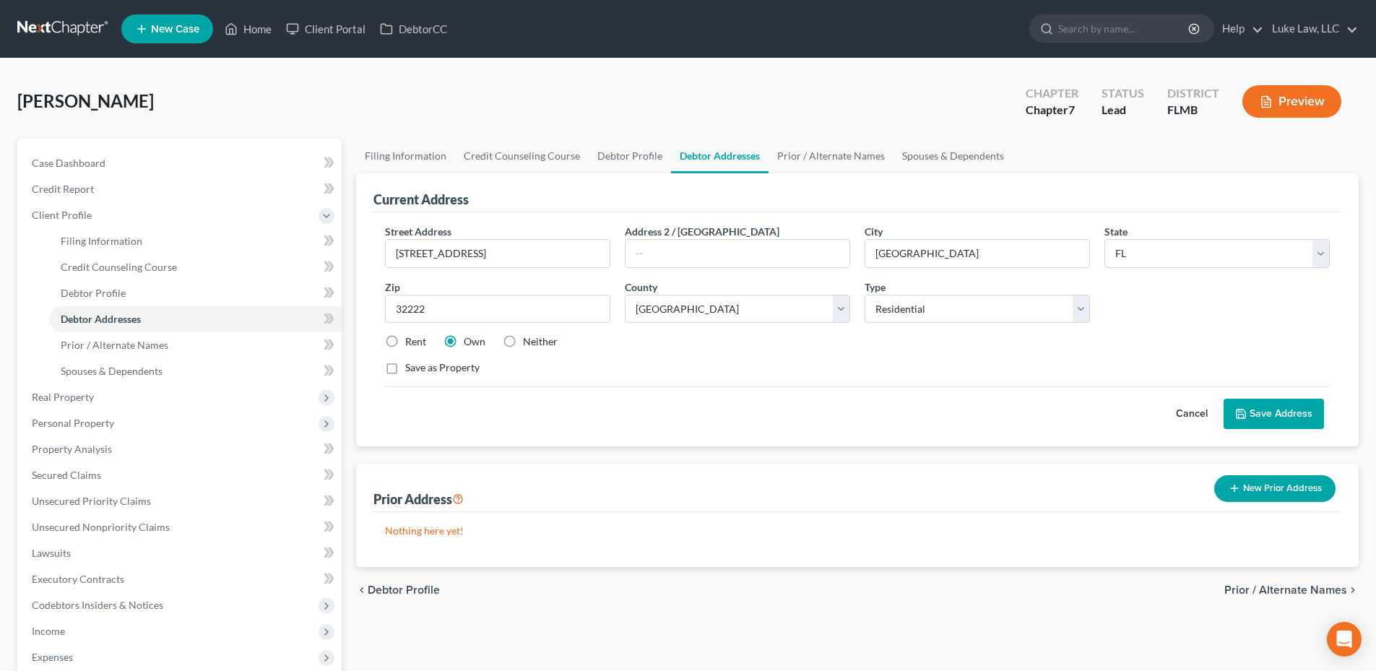
click at [405, 337] on label "Rent" at bounding box center [415, 341] width 21 height 14
click at [411, 337] on input "Rent" at bounding box center [415, 338] width 9 height 9
radio input "true"
click at [1281, 417] on button "Save Address" at bounding box center [1274, 414] width 100 height 30
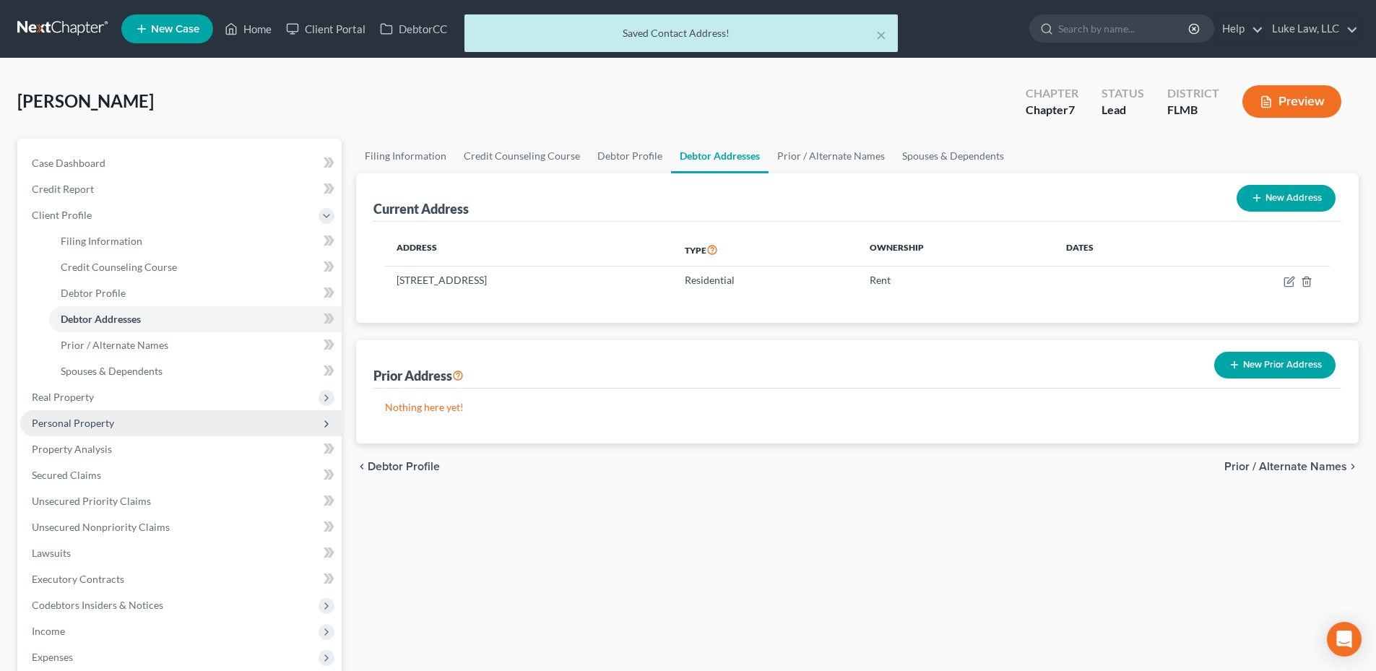
click at [77, 420] on span "Personal Property" at bounding box center [73, 423] width 82 height 12
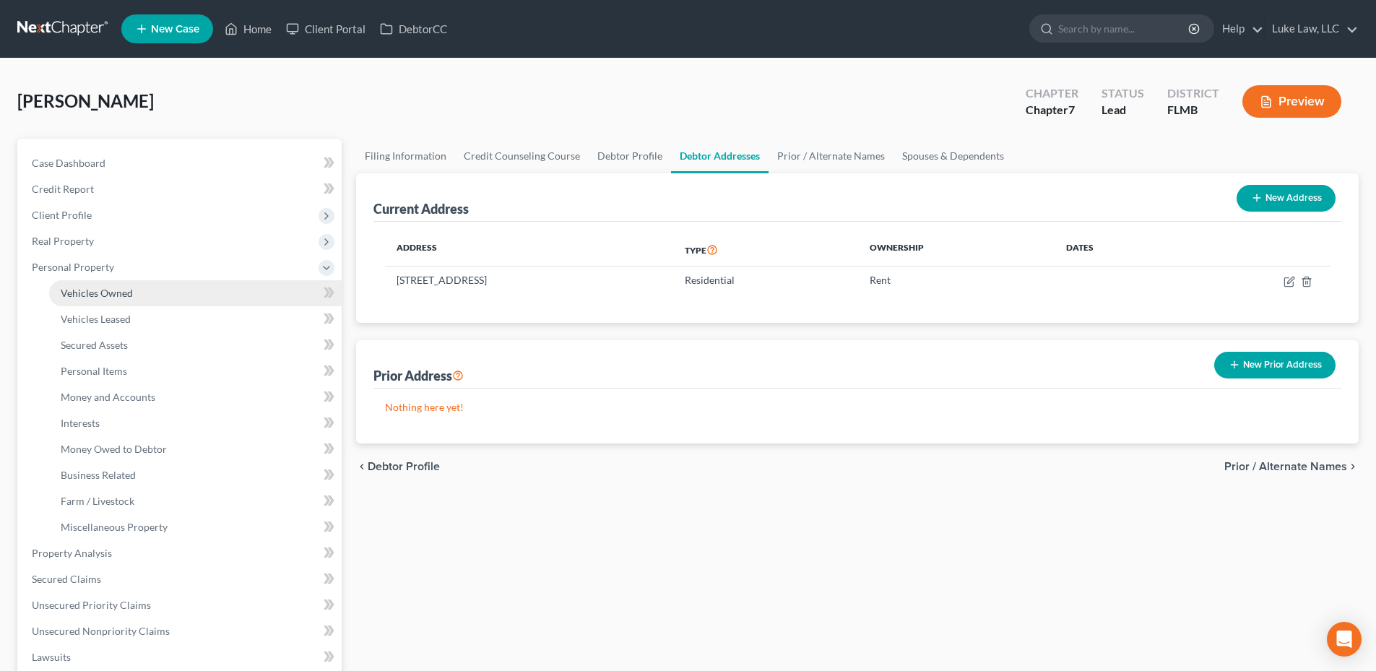
click at [117, 295] on span "Vehicles Owned" at bounding box center [97, 293] width 72 height 12
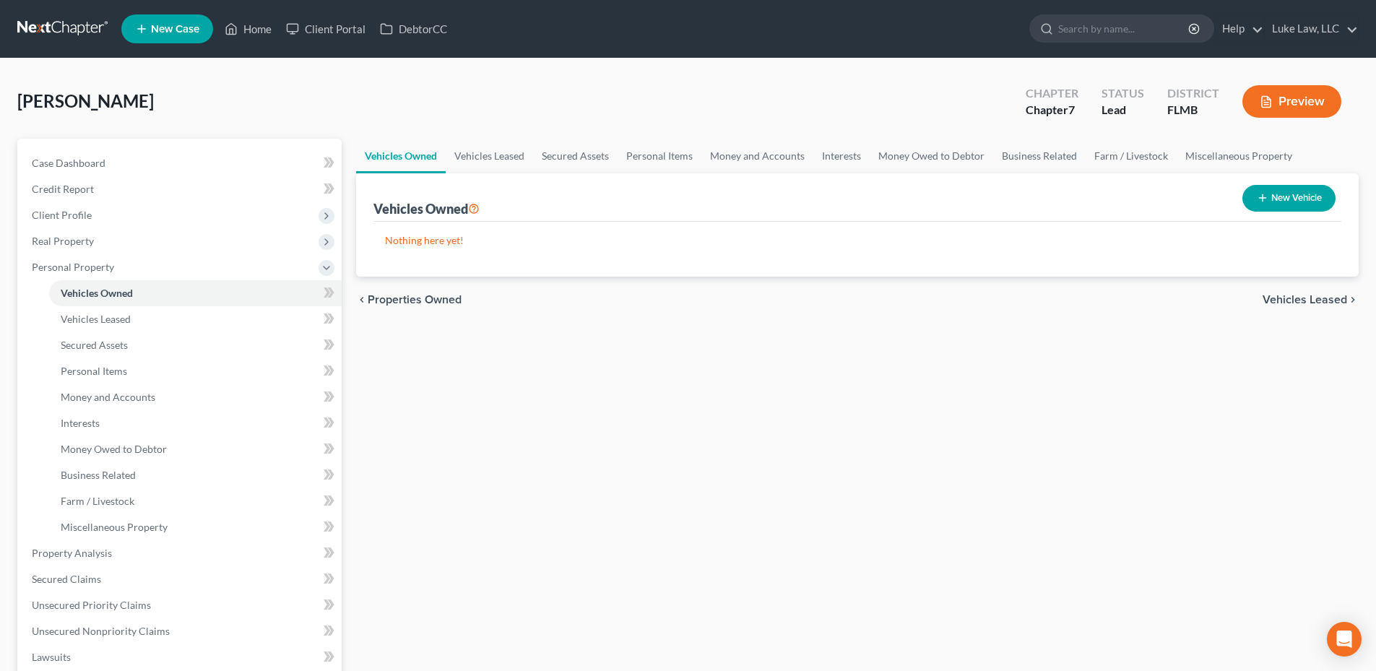
click at [1282, 196] on button "New Vehicle" at bounding box center [1288, 198] width 93 height 27
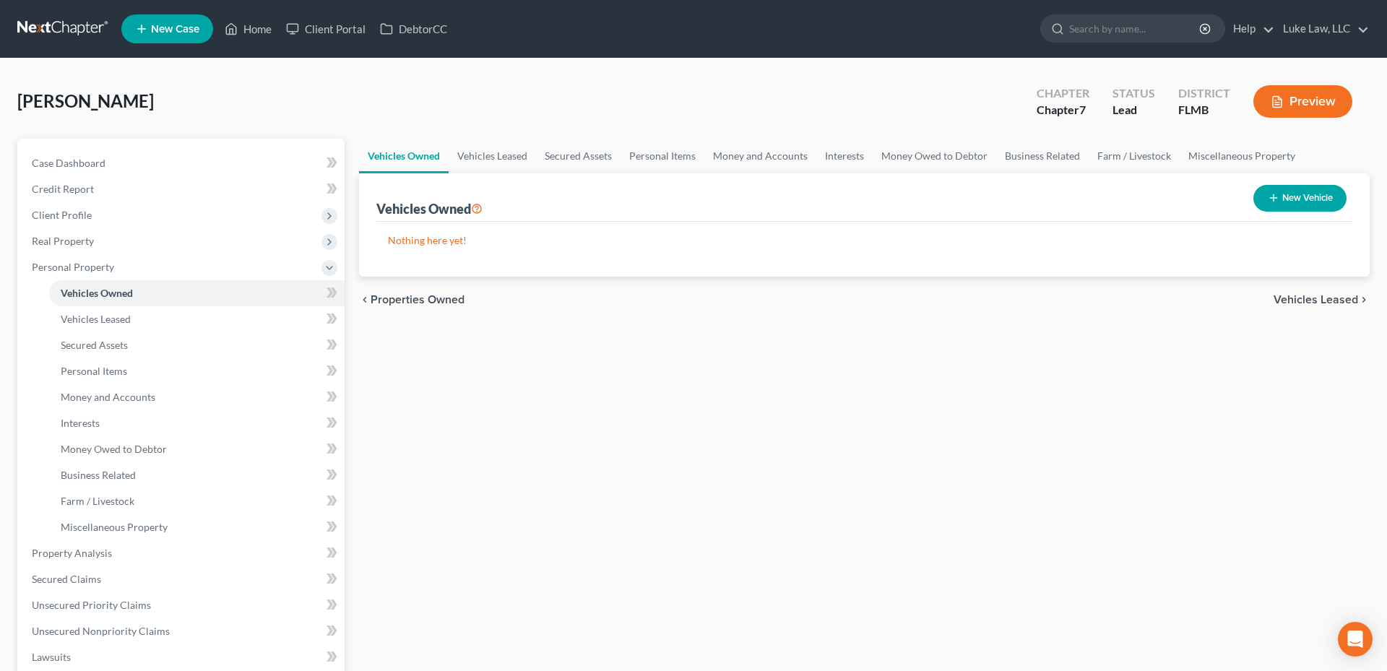
select select "0"
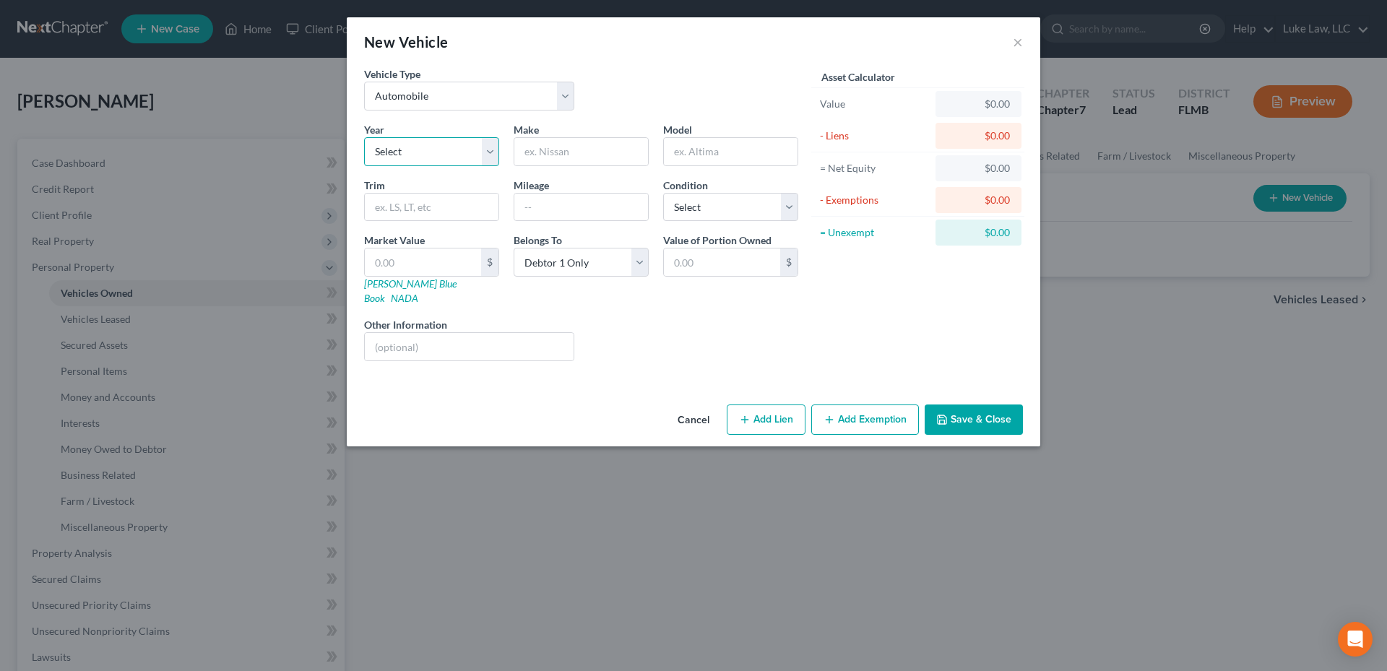
click at [495, 152] on select "Select 2026 2025 2024 2023 2022 2021 2020 2019 2018 2017 2016 2015 2014 2013 20…" at bounding box center [431, 151] width 135 height 29
select select "6"
click at [364, 137] on select "Select 2026 2025 2024 2023 2022 2021 2020 2019 2018 2017 2016 2015 2014 2013 20…" at bounding box center [431, 151] width 135 height 29
click at [571, 151] on input "text" at bounding box center [581, 151] width 134 height 27
type input "Acura"
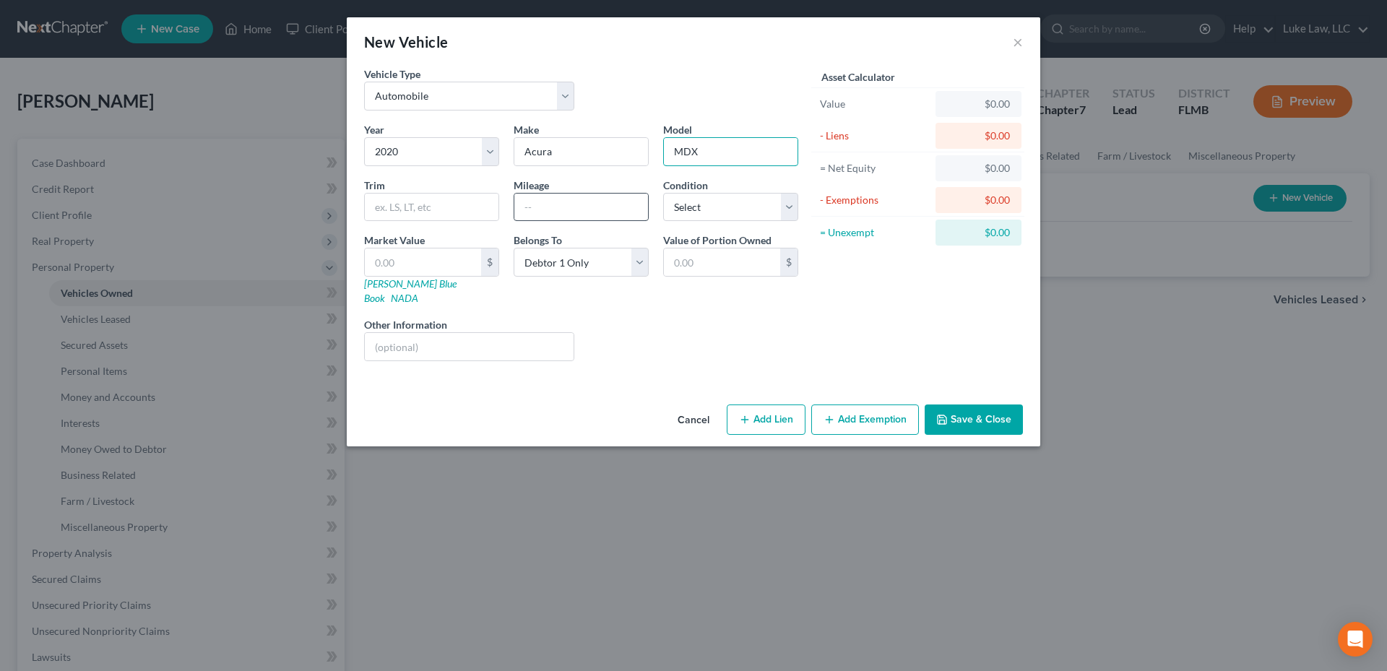
type input "MDX"
click at [578, 211] on input "text" at bounding box center [581, 207] width 134 height 27
click at [429, 337] on input "text" at bounding box center [469, 346] width 209 height 27
drag, startPoint x: 519, startPoint y: 334, endPoint x: 397, endPoint y: 334, distance: 122.8
click at [397, 334] on input "VIN: [US_VEHICLE_IDENTIFICATION_NUMBER]" at bounding box center [469, 346] width 209 height 27
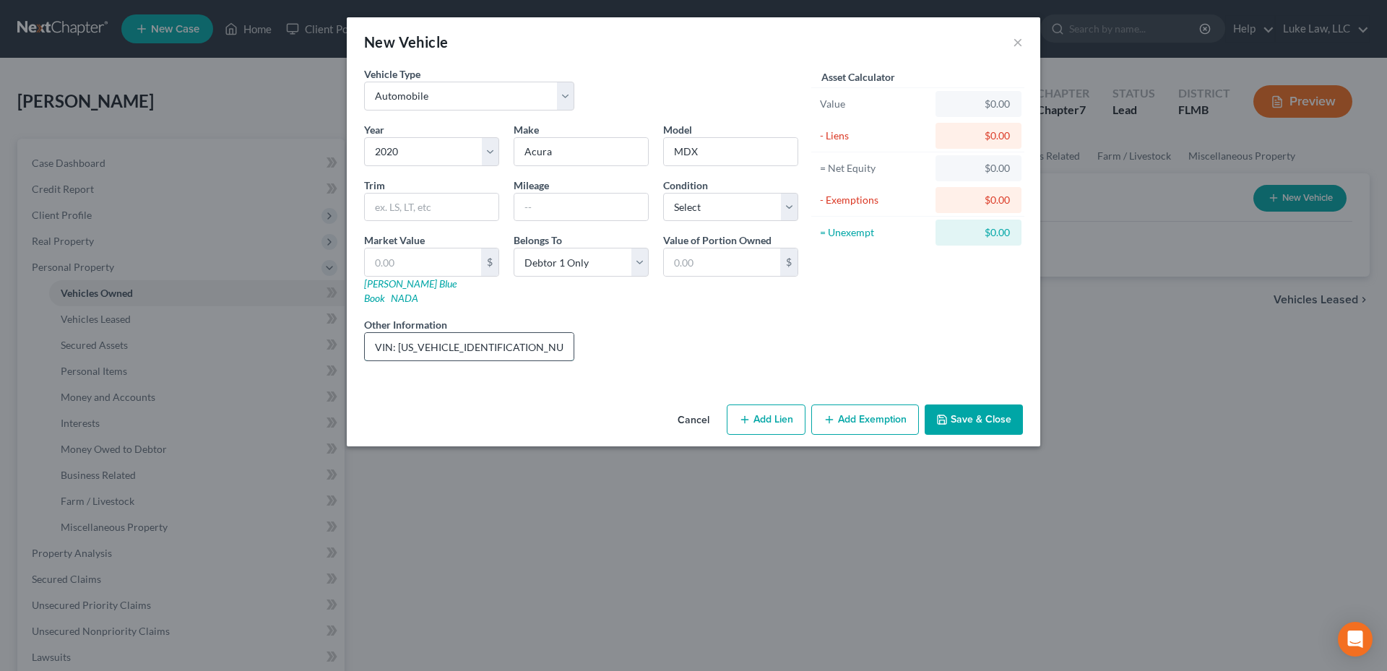
type input "VIN: [US_VEHICLE_IDENTIFICATION_NUMBER]"
drag, startPoint x: 404, startPoint y: 334, endPoint x: 691, endPoint y: 339, distance: 287.5
click at [691, 339] on div "Liens Select" at bounding box center [693, 339] width 225 height 44
click at [379, 262] on input "text" at bounding box center [423, 261] width 116 height 27
type input "1"
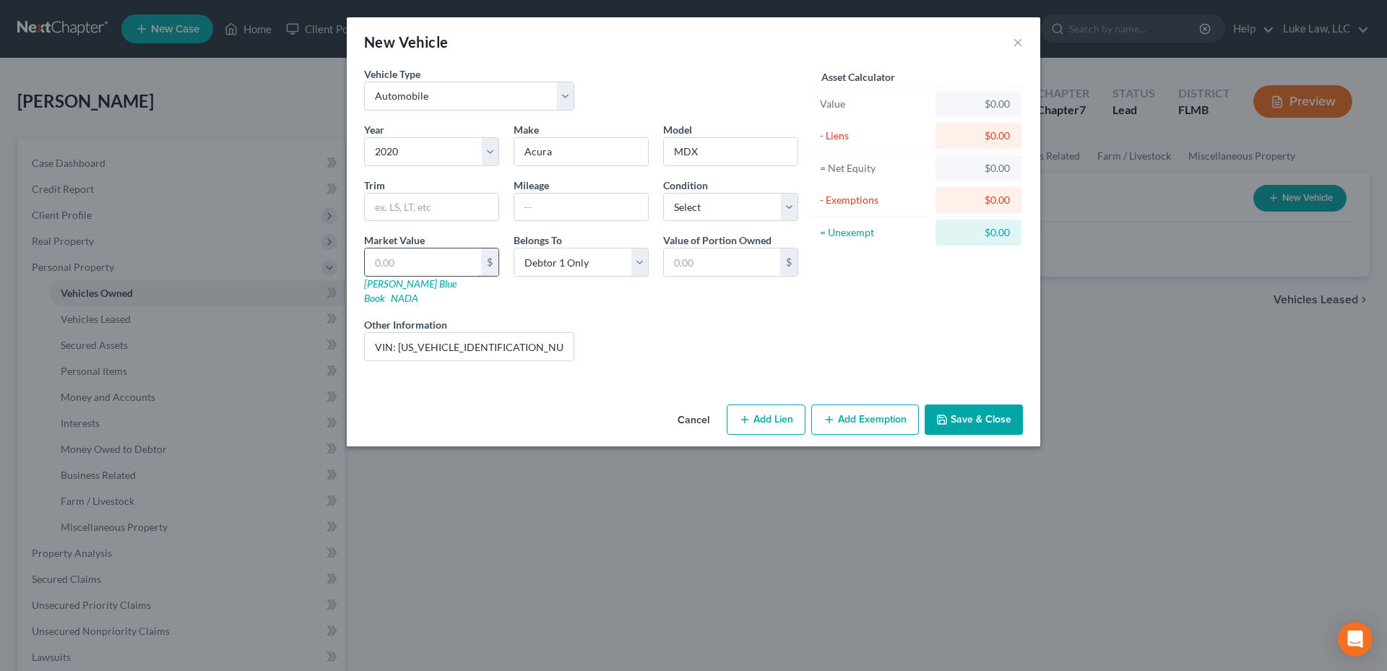
type input "1.00"
type input "11"
type input "11.00"
type input "113"
type input "113.00"
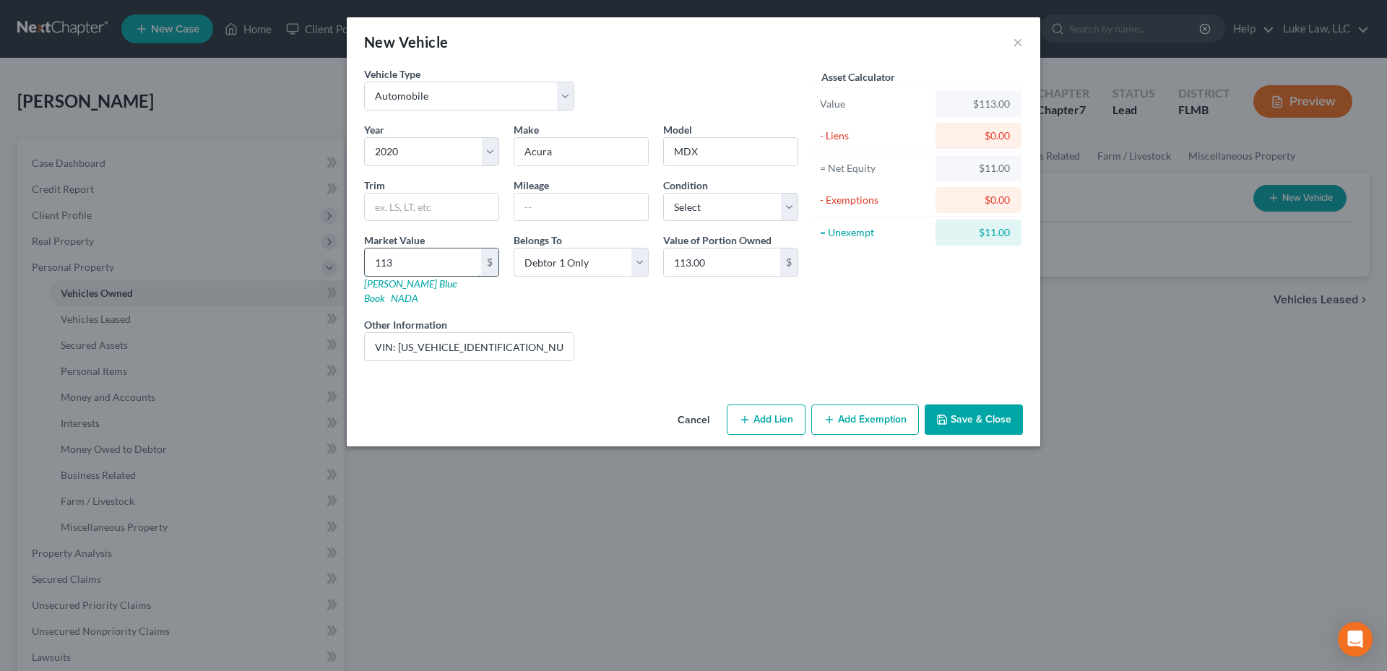
type input "1137"
type input "1,137.00"
type input "1,1375"
type input "11,375.00"
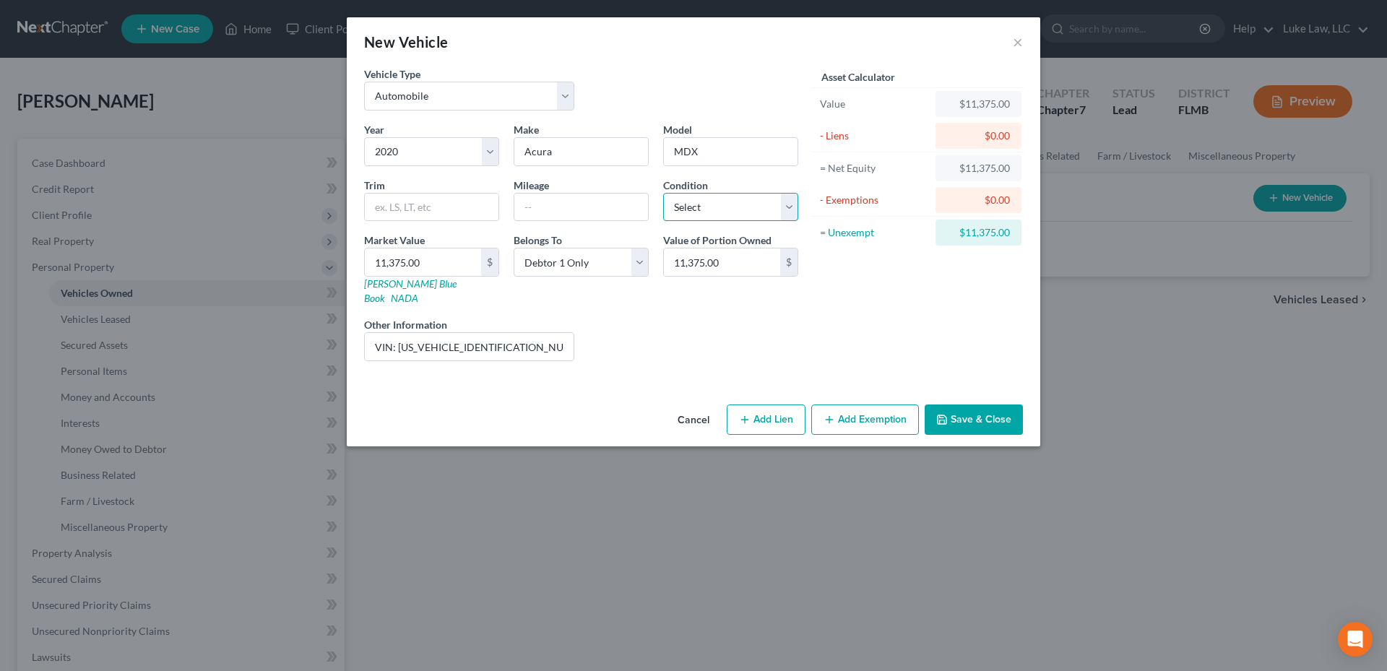
click at [792, 204] on select "Select Excellent Very Good Good Fair Poor" at bounding box center [730, 207] width 135 height 29
select select "2"
click at [663, 193] on select "Select Excellent Very Good Good Fair Poor" at bounding box center [730, 207] width 135 height 29
click at [987, 405] on button "Save & Close" at bounding box center [974, 420] width 98 height 30
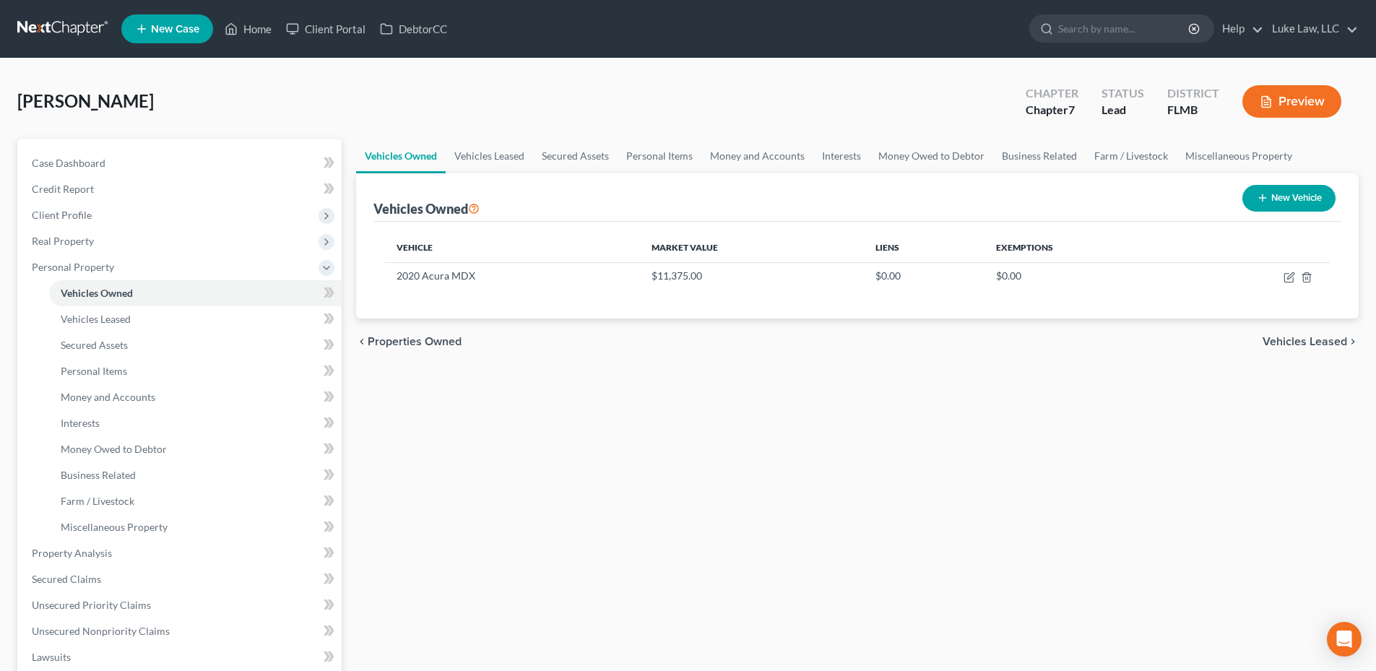
click at [1290, 194] on button "New Vehicle" at bounding box center [1288, 198] width 93 height 27
select select "0"
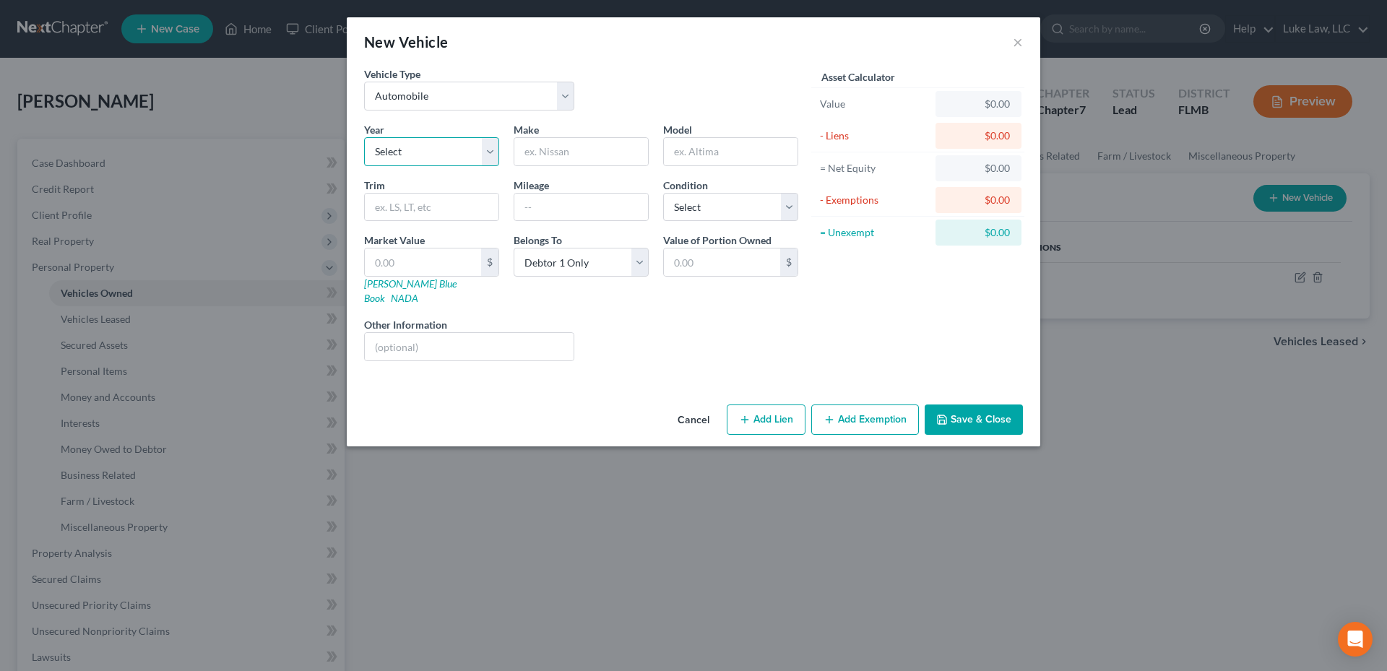
click at [490, 155] on select "Select 2026 2025 2024 2023 2022 2021 2020 2019 2018 2017 2016 2015 2014 2013 20…" at bounding box center [431, 151] width 135 height 29
select select "10"
click at [364, 137] on select "Select 2026 2025 2024 2023 2022 2021 2020 2019 2018 2017 2016 2015 2014 2013 20…" at bounding box center [431, 151] width 135 height 29
click at [556, 155] on input "text" at bounding box center [581, 151] width 134 height 27
type input "h"
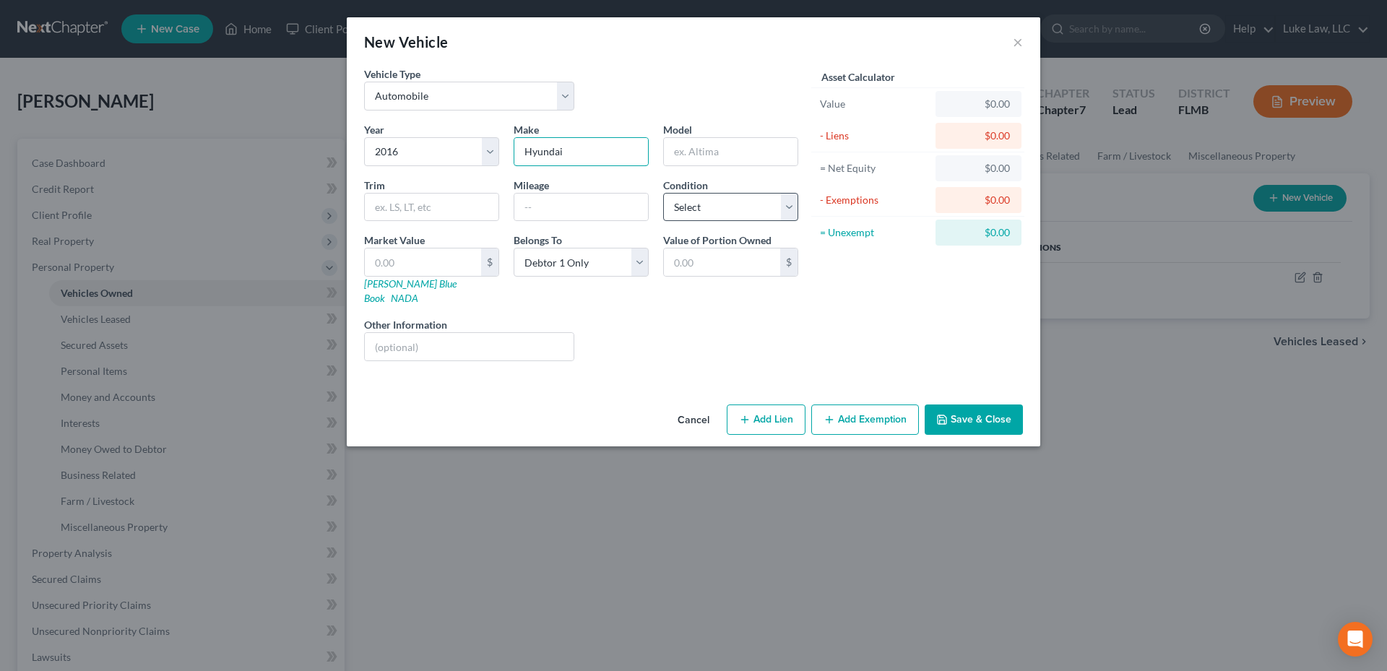
type input "Hyundai"
click at [787, 208] on select "Select Excellent Very Good Good Fair Poor" at bounding box center [730, 207] width 135 height 29
select select "2"
click at [663, 193] on select "Select Excellent Very Good Good Fair Poor" at bounding box center [730, 207] width 135 height 29
click at [490, 333] on input "text" at bounding box center [469, 346] width 209 height 27
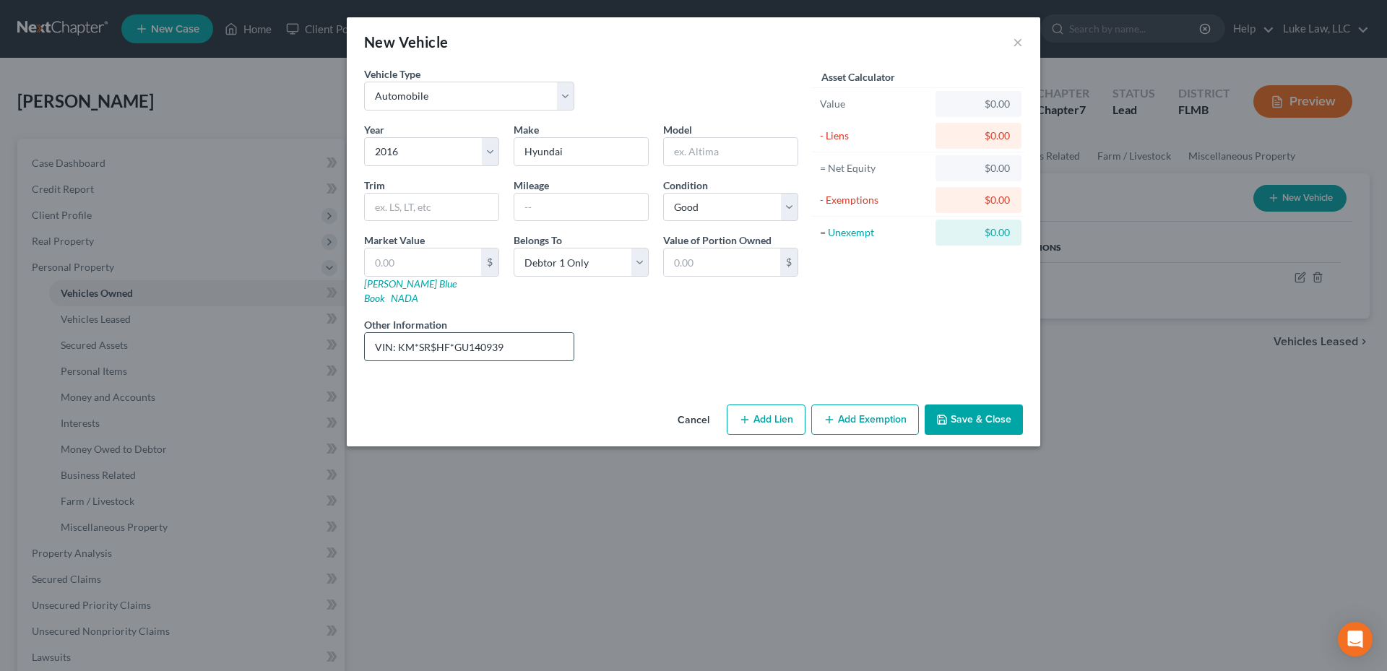
drag, startPoint x: 418, startPoint y: 332, endPoint x: 495, endPoint y: 337, distance: 77.5
click at [418, 333] on input "VIN: KM*SR$HF*GU140939" at bounding box center [469, 346] width 209 height 27
click at [438, 333] on input "VIN: KM8SR$HF*GU140939" at bounding box center [469, 346] width 209 height 27
click at [454, 333] on input "VIN: KM8SR4HF*GU140939" at bounding box center [469, 346] width 209 height 27
drag, startPoint x: 527, startPoint y: 332, endPoint x: 398, endPoint y: 340, distance: 129.5
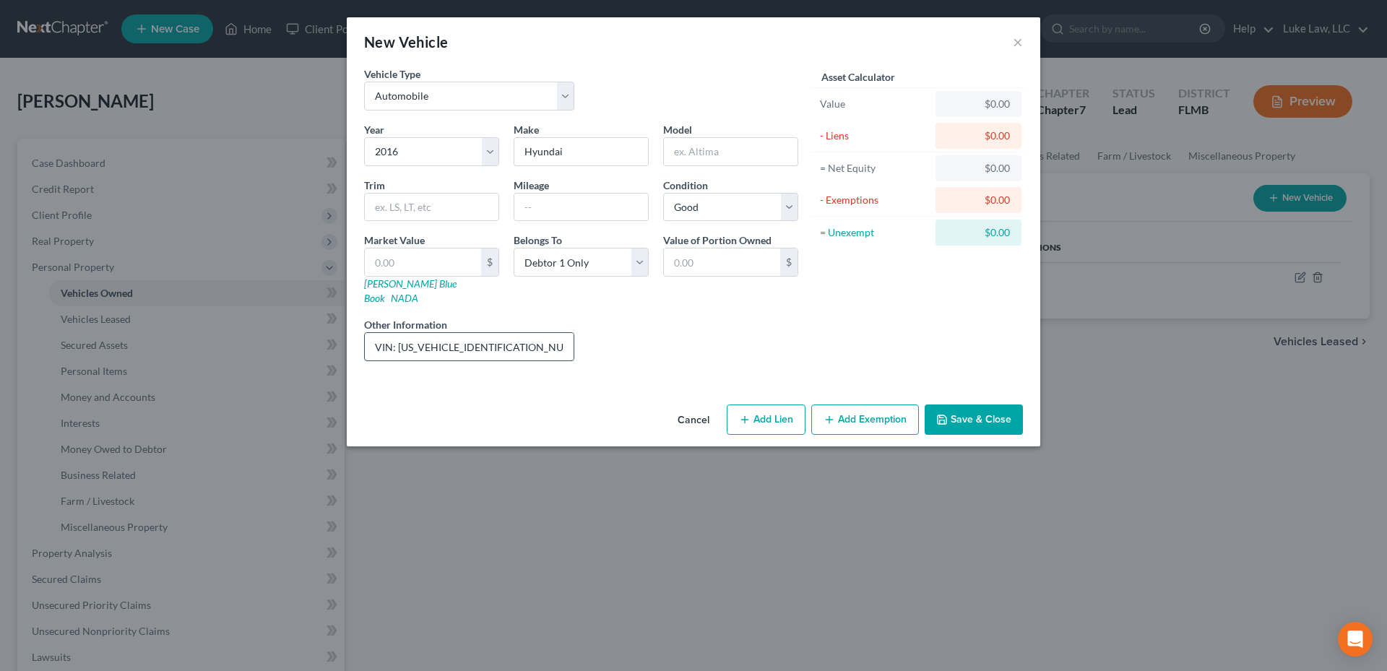
click at [398, 340] on input "VIN: [US_VEHICLE_IDENTIFICATION_NUMBER]" at bounding box center [469, 346] width 209 height 27
type input "VIN: [US_VEHICLE_IDENTIFICATION_NUMBER]"
click at [687, 147] on input "text" at bounding box center [731, 151] width 134 height 27
type input "Santa Fe"
click at [988, 405] on button "Save & Close" at bounding box center [974, 420] width 98 height 30
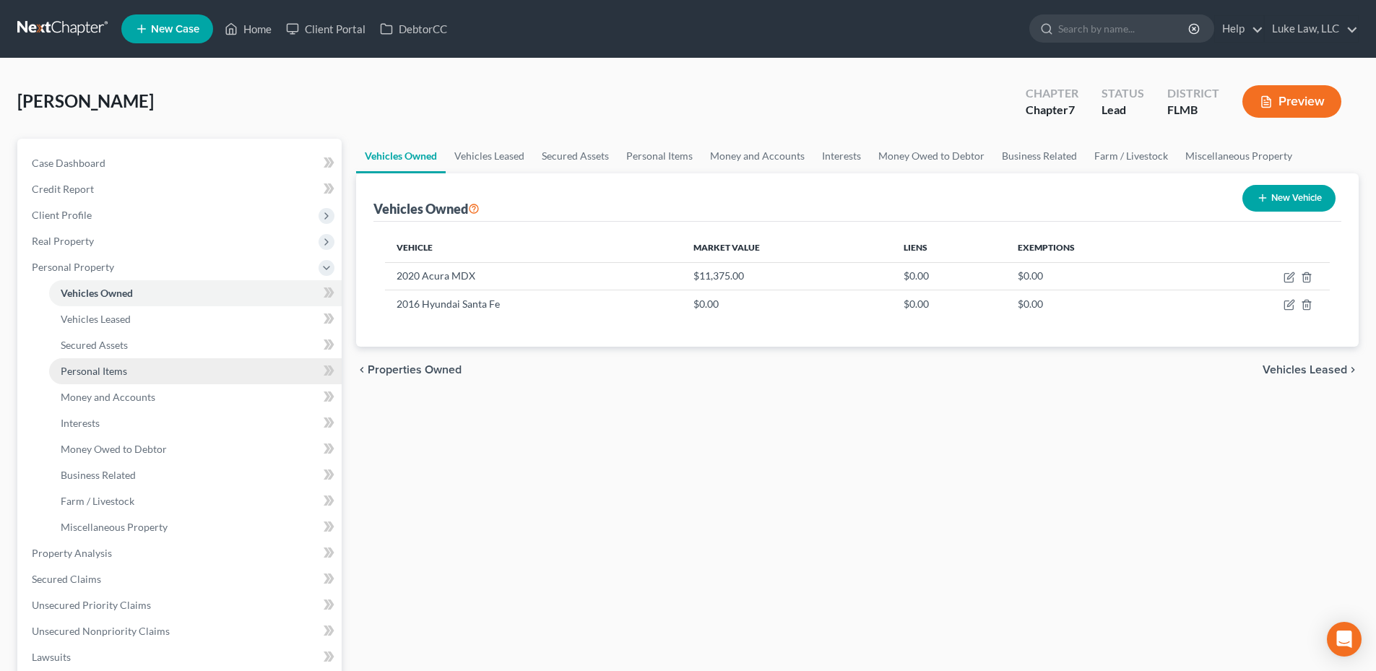
click at [124, 381] on link "Personal Items" at bounding box center [195, 371] width 293 height 26
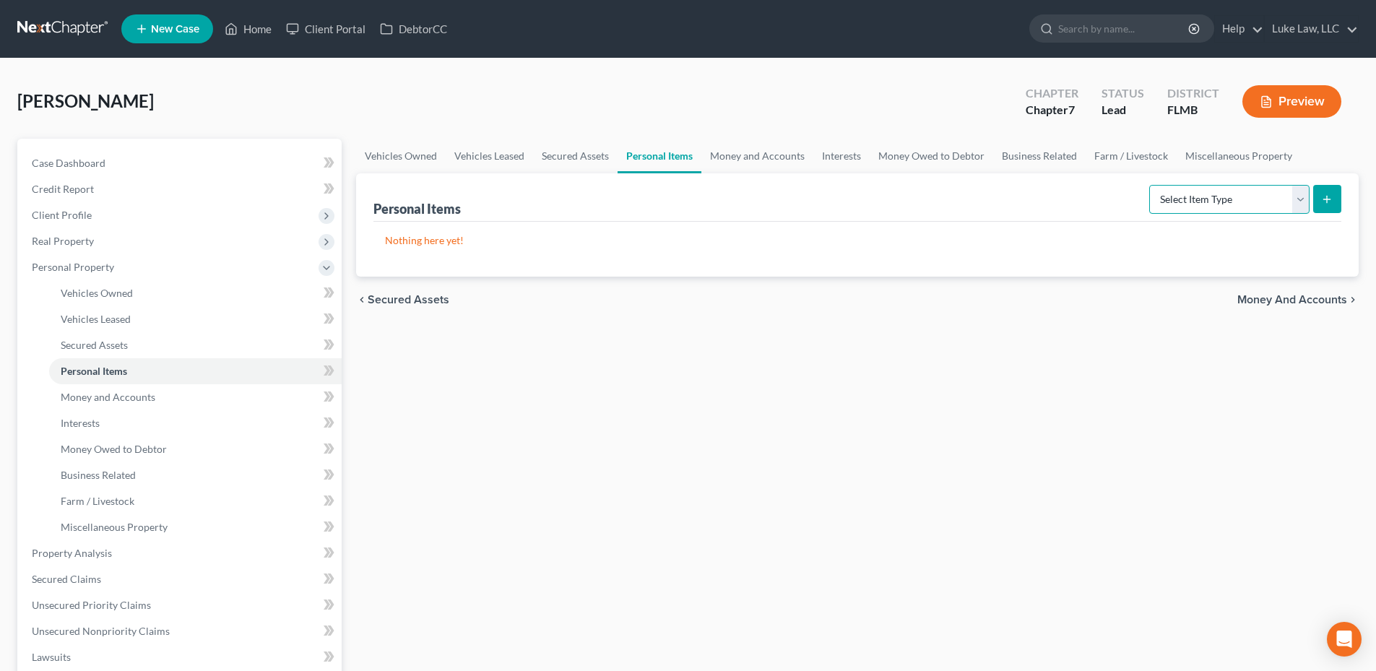
click at [1308, 202] on select "Select Item Type Clothing Collectibles Of Value Electronics Firearms Household …" at bounding box center [1229, 199] width 160 height 29
select select "clothing"
click at [1151, 185] on select "Select Item Type Clothing Collectibles Of Value Electronics Firearms Household …" at bounding box center [1229, 199] width 160 height 29
click at [1337, 191] on button "submit" at bounding box center [1327, 199] width 28 height 28
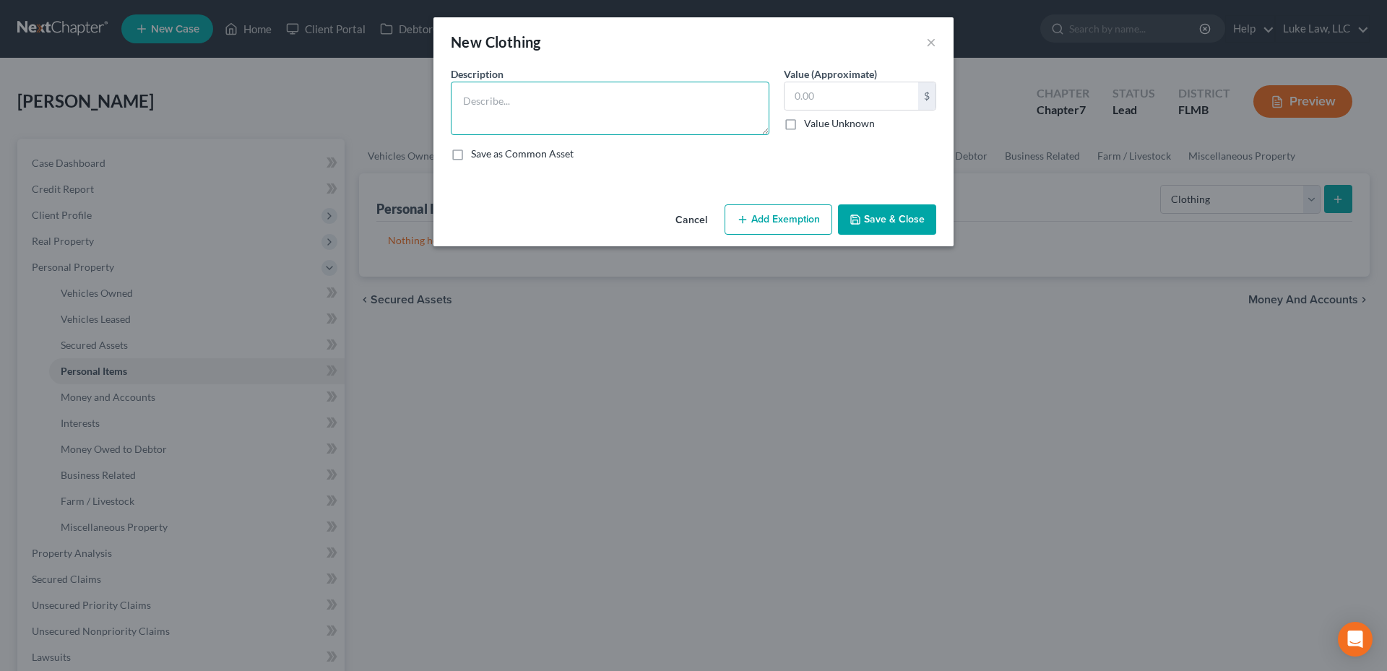
click at [505, 96] on textarea at bounding box center [610, 108] width 319 height 53
type textarea "used man's clothing"
click at [795, 98] on input "text" at bounding box center [851, 95] width 134 height 27
type input "100.00"
click at [909, 222] on button "Save & Close" at bounding box center [887, 219] width 98 height 30
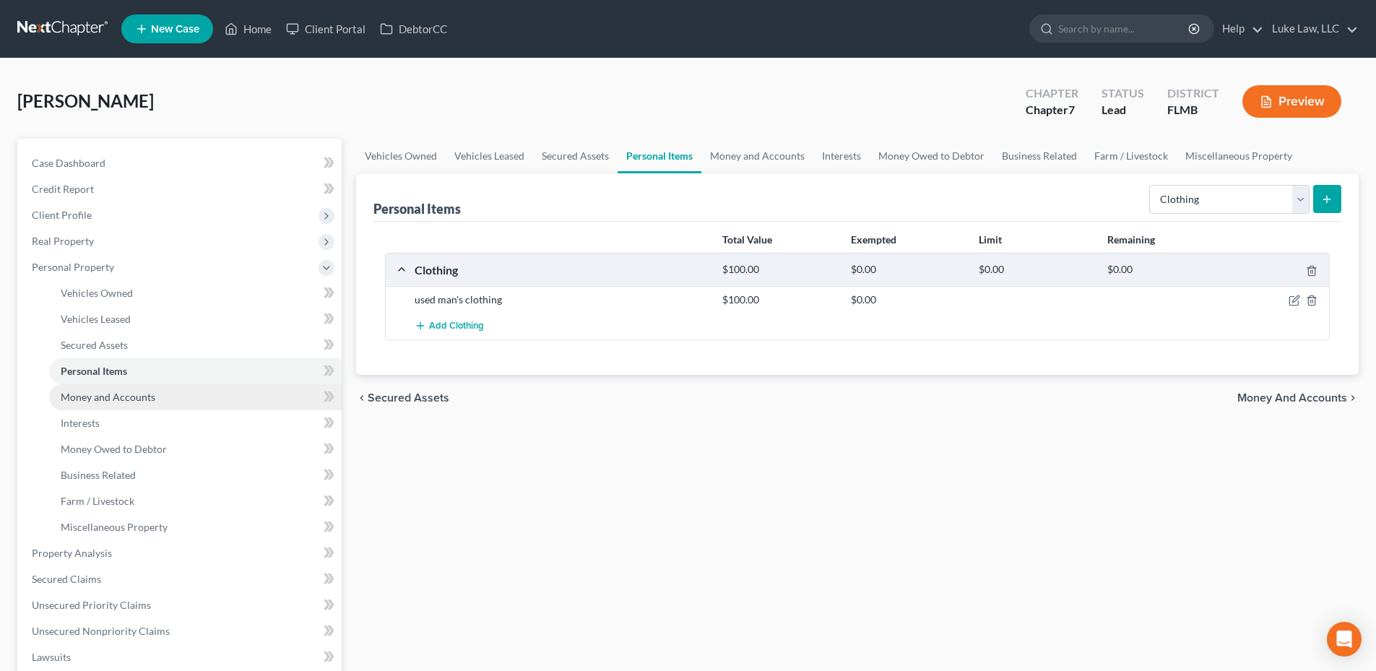
click at [113, 393] on span "Money and Accounts" at bounding box center [108, 397] width 95 height 12
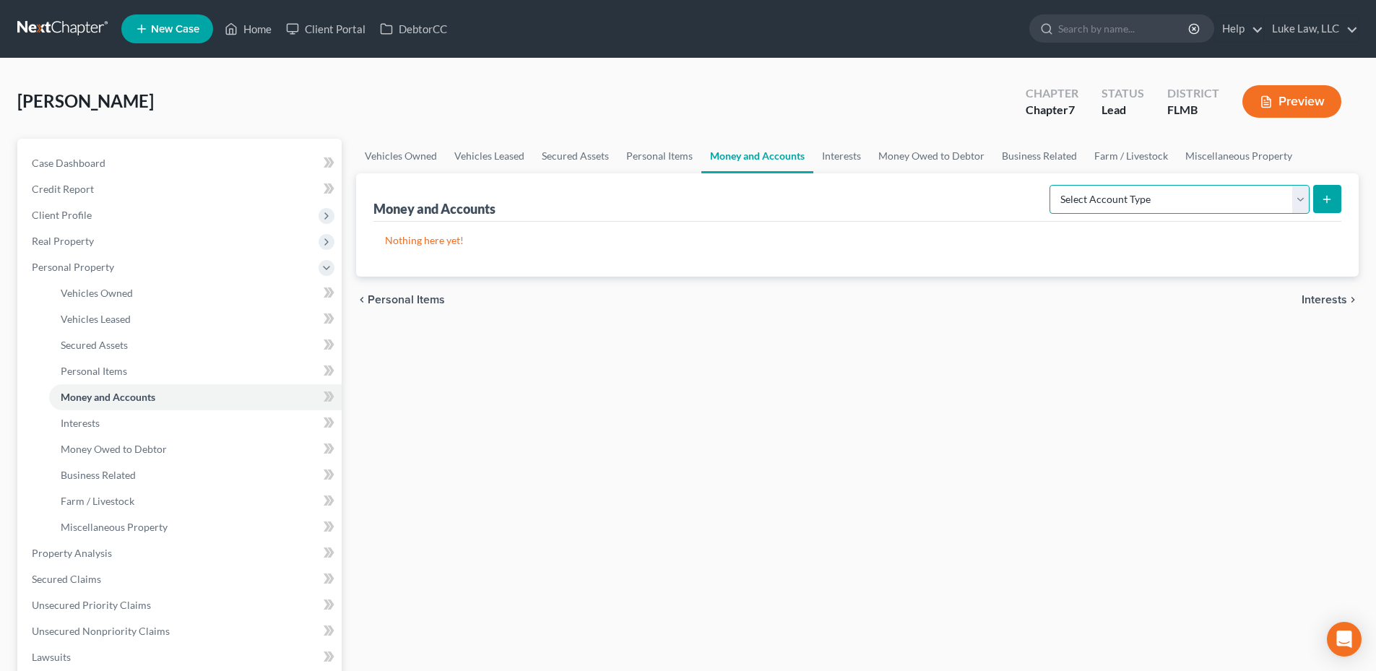
click at [1307, 199] on select "Select Account Type Brokerage Cash on Hand Certificates of Deposit Checking Acc…" at bounding box center [1180, 199] width 260 height 29
